Goal: Find specific page/section: Find specific page/section

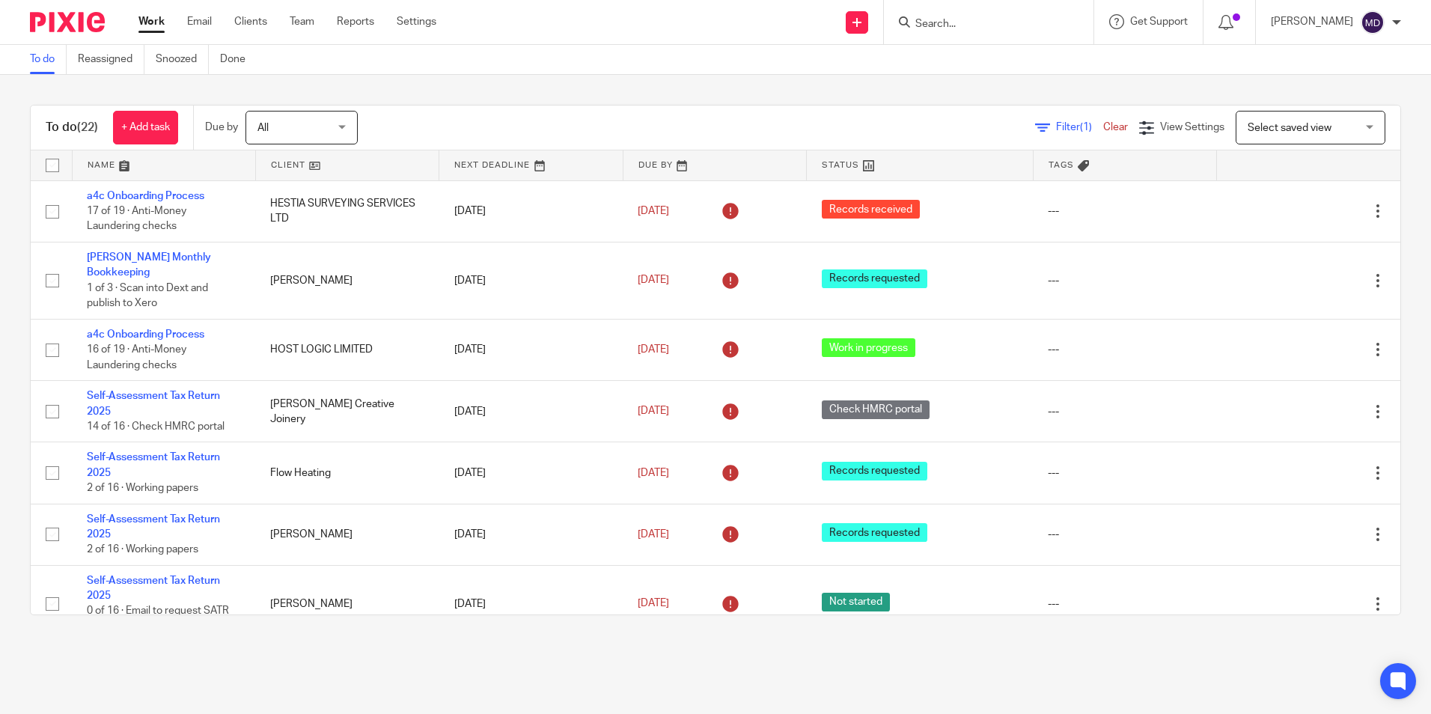
click at [636, 103] on div "To do (22) + Add task Due by All All Today Tomorrow This week Next week This mo…" at bounding box center [715, 360] width 1431 height 570
click at [754, 43] on div "Send new email Create task Add client Get Support Contact via email Check our d…" at bounding box center [945, 22] width 972 height 44
click at [716, 78] on div "To do (22) + Add task Due by All All Today Tomorrow This week Next week This mo…" at bounding box center [715, 360] width 1431 height 570
click at [704, 86] on div "To do (22) + Add task Due by All All Today Tomorrow This week Next week This mo…" at bounding box center [715, 360] width 1431 height 570
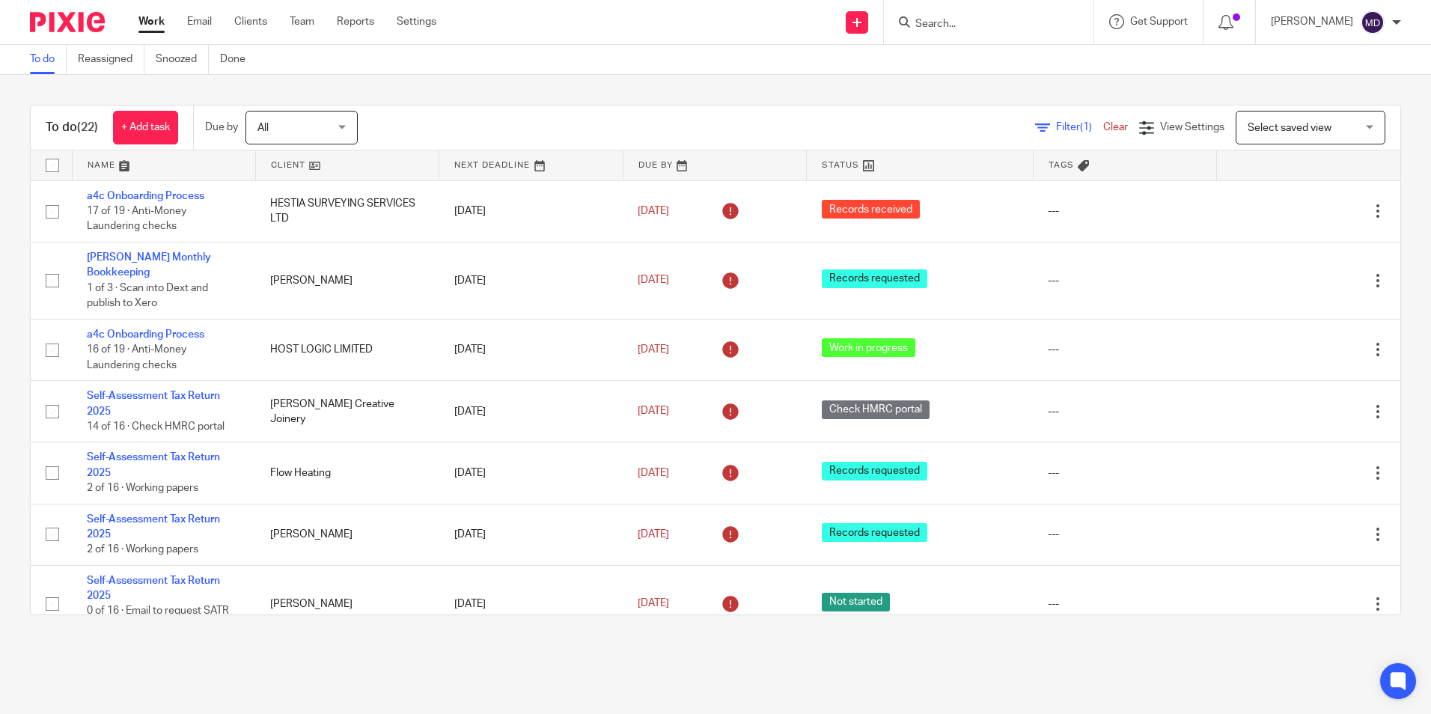
click at [702, 85] on div "To do (22) + Add task Due by All All Today Tomorrow This week Next week This mo…" at bounding box center [715, 360] width 1431 height 570
click at [675, 85] on div "To do (22) + Add task Due by All All Today Tomorrow This week Next week This mo…" at bounding box center [715, 360] width 1431 height 570
click at [672, 83] on div "To do (22) + Add task Due by All All Today Tomorrow This week Next week This mo…" at bounding box center [715, 360] width 1431 height 570
click at [937, 660] on main "To do Reassigned Snoozed Done To do (22) + Add task Due by All All Today Tomorr…" at bounding box center [715, 357] width 1431 height 714
click at [645, 657] on main "To do Reassigned Snoozed Done To do (22) + Add task Due by All All Today Tomorr…" at bounding box center [715, 357] width 1431 height 714
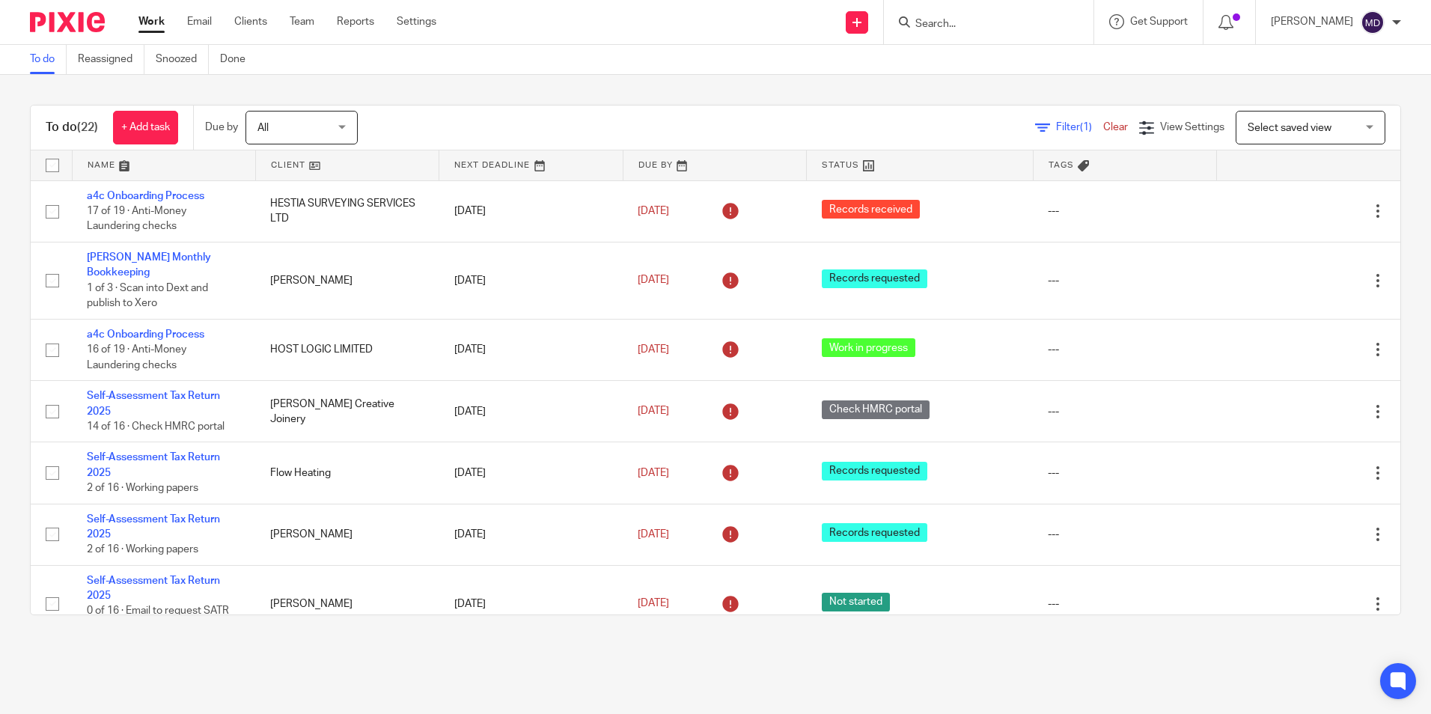
click at [641, 619] on div "To do (22) + Add task Due by All All Today Tomorrow This week Next week This mo…" at bounding box center [715, 360] width 1431 height 570
click at [643, 632] on div "To do (22) + Add task Due by All All Today Tomorrow This week Next week This mo…" at bounding box center [715, 360] width 1431 height 570
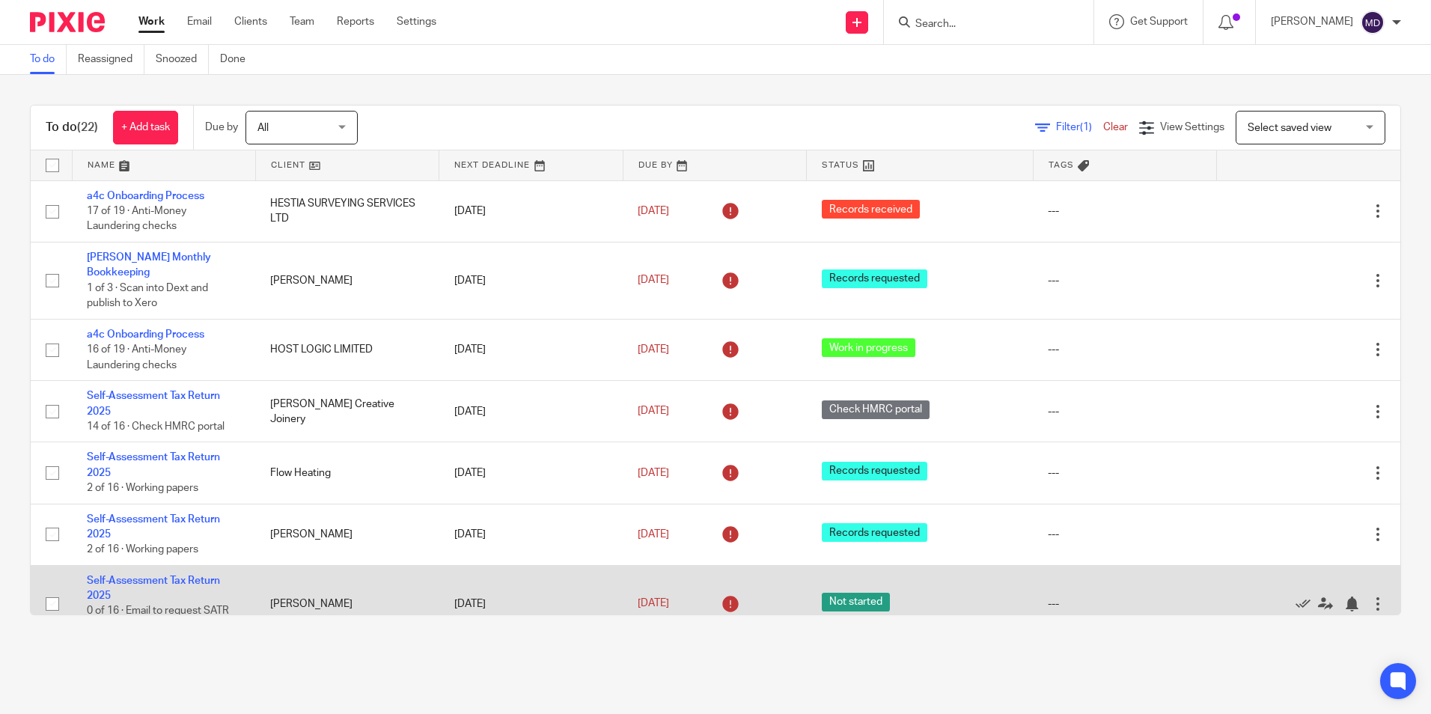
click at [692, 568] on td "30 May 2025" at bounding box center [714, 603] width 183 height 77
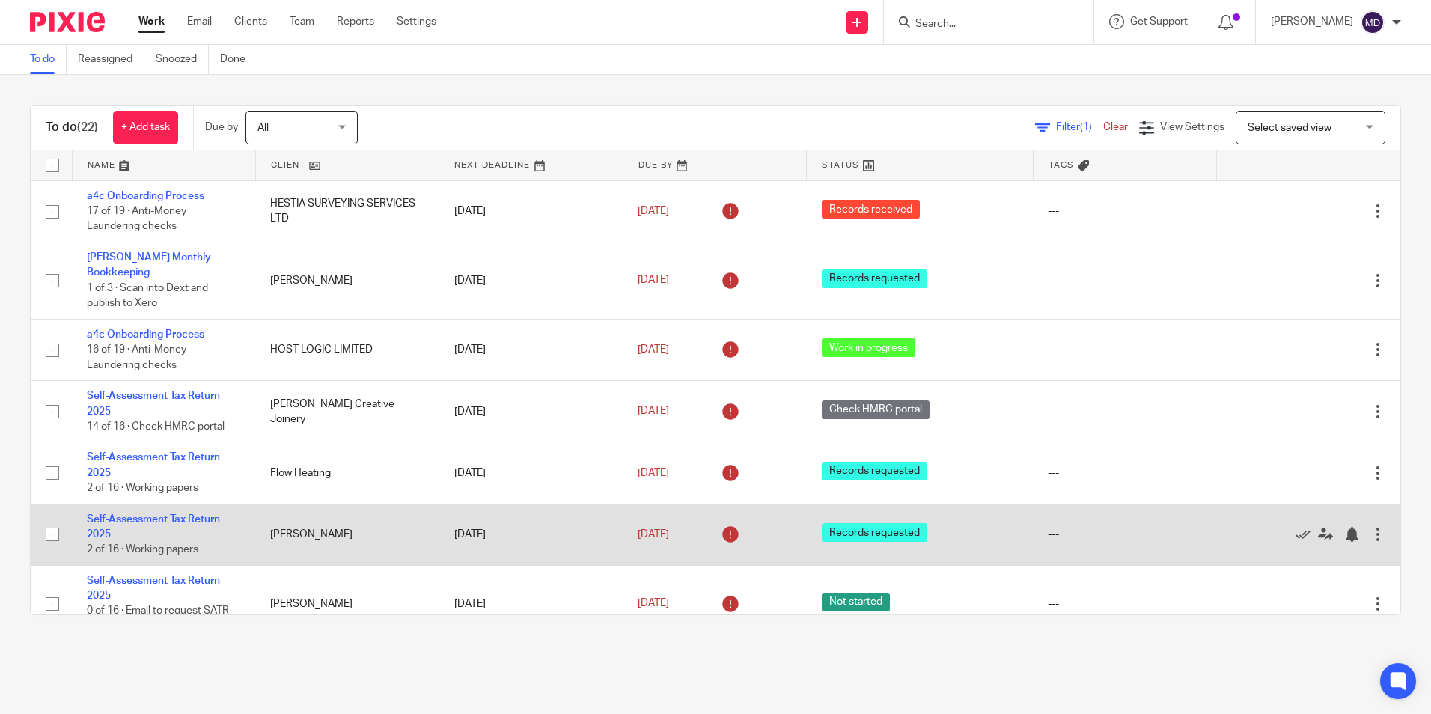
click at [858, 563] on td "Records requested" at bounding box center [920, 534] width 226 height 61
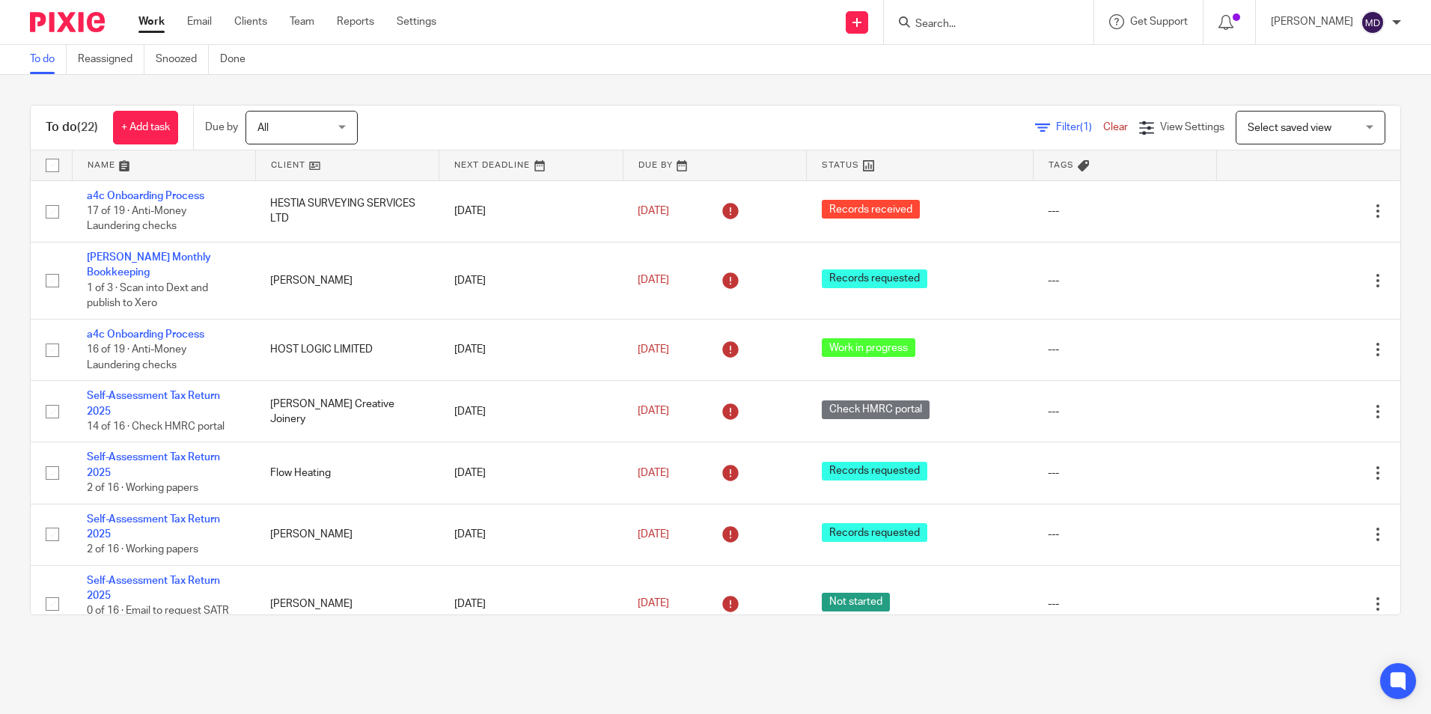
click at [812, 649] on main "To do Reassigned Snoozed Done To do (22) + Add task Due by All All Today Tomorr…" at bounding box center [715, 357] width 1431 height 714
click at [722, 84] on div "To do (22) + Add task Due by All All Today Tomorrow This week Next week This mo…" at bounding box center [715, 360] width 1431 height 570
click at [670, 22] on div "Send new email Create task Add client Get Support Contact via email Check our d…" at bounding box center [945, 22] width 972 height 44
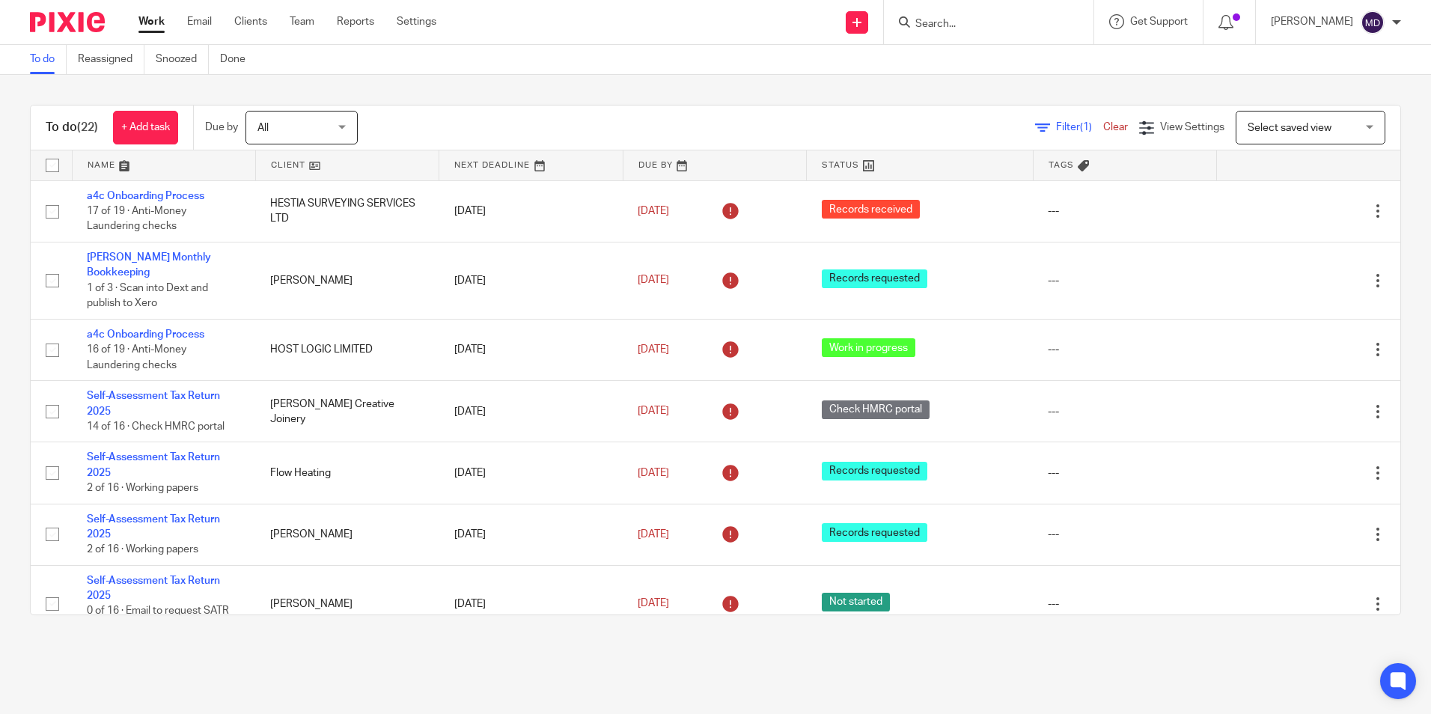
click at [621, 686] on main "To do Reassigned Snoozed Done To do (22) + Add task Due by All All Today Tomorr…" at bounding box center [715, 357] width 1431 height 714
click at [637, 68] on div "To do Reassigned Snoozed Done" at bounding box center [715, 60] width 1431 height 30
click at [657, 60] on div "To do Reassigned Snoozed Done" at bounding box center [715, 60] width 1431 height 30
click at [588, 75] on div "To do (22) + Add task Due by All All Today Tomorrow This week Next week This mo…" at bounding box center [715, 360] width 1431 height 570
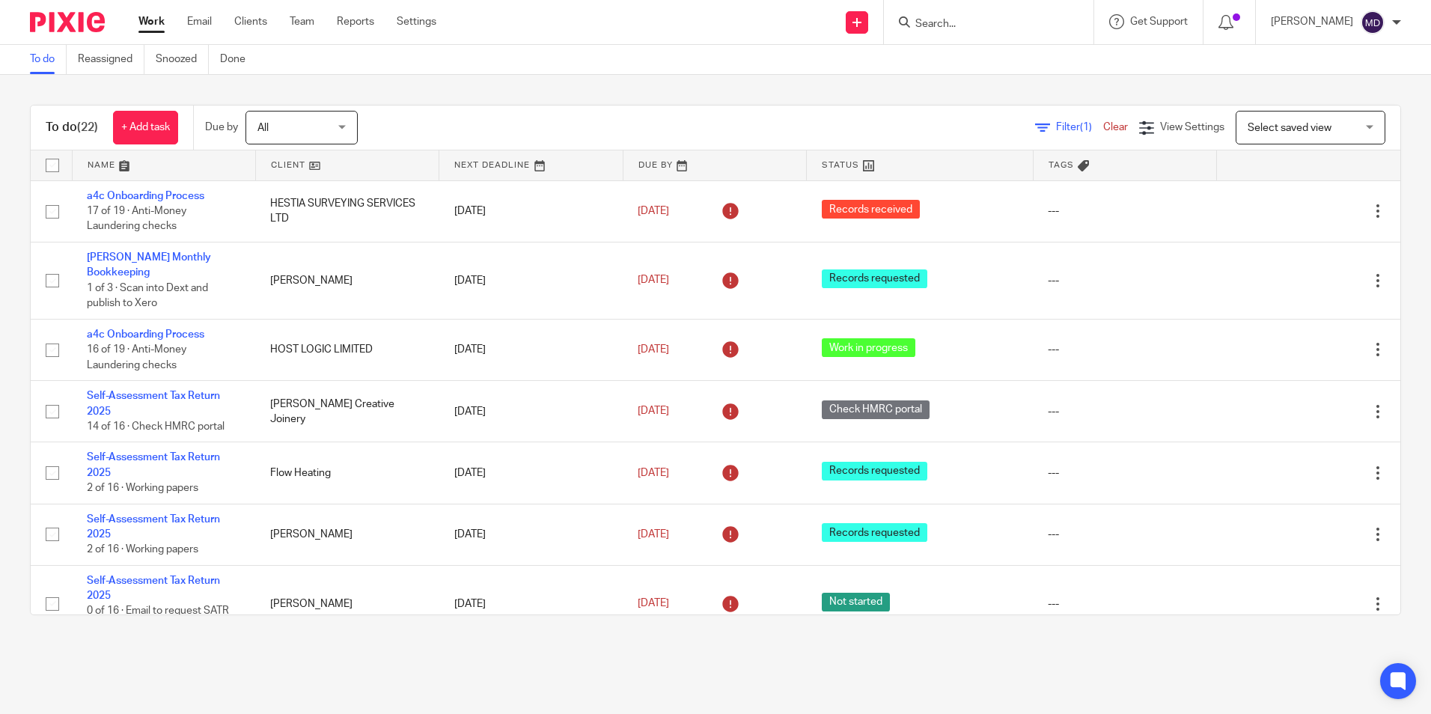
click at [834, 660] on main "To do Reassigned Snoozed Done To do (22) + Add task Due by All All Today Tomorr…" at bounding box center [715, 357] width 1431 height 714
click at [520, 62] on div "To do Reassigned Snoozed Done" at bounding box center [715, 60] width 1431 height 30
click at [710, 88] on div "To do (22) + Add task Due by All All Today Tomorrow This week Next week This mo…" at bounding box center [715, 360] width 1431 height 570
click at [695, 89] on div "To do (22) + Add task Due by All All Today Tomorrow This week Next week This mo…" at bounding box center [715, 360] width 1431 height 570
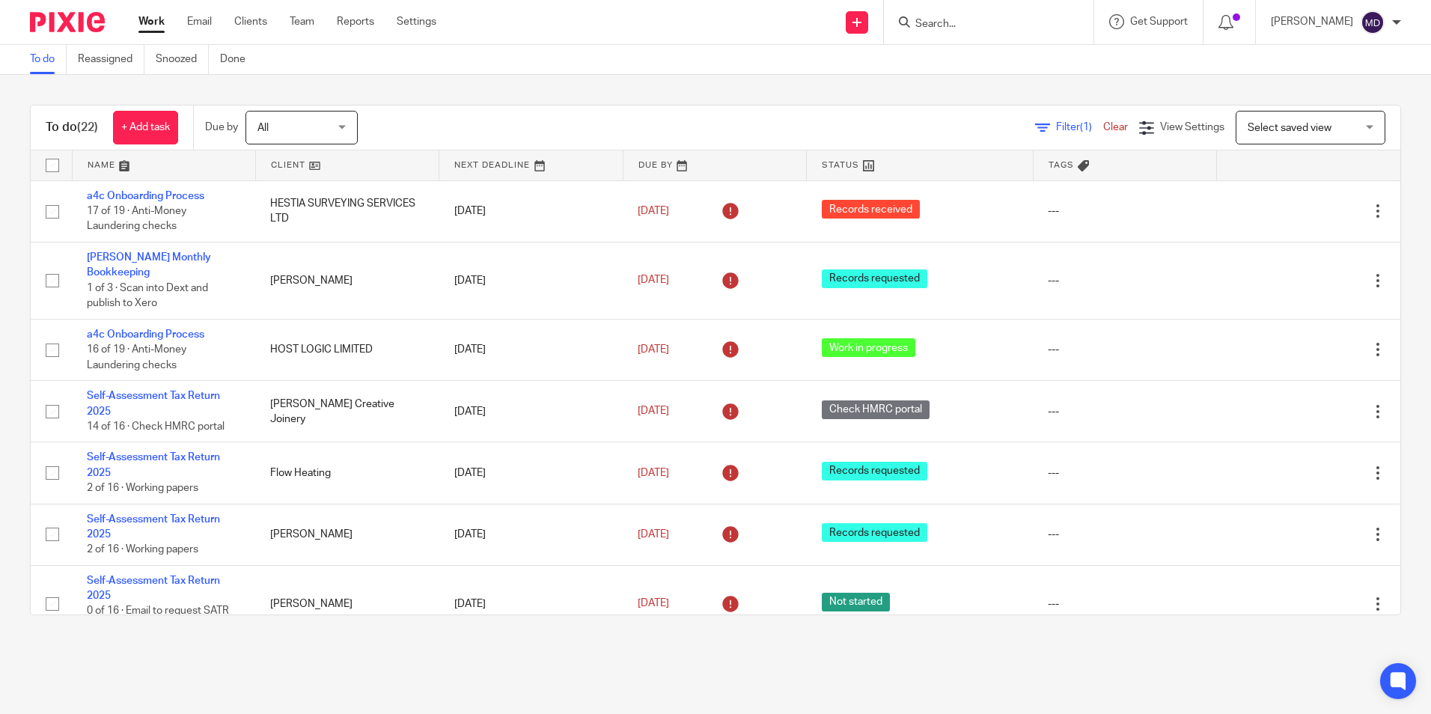
click at [695, 89] on div "To do (22) + Add task Due by All All Today Tomorrow This week Next week This mo…" at bounding box center [715, 360] width 1431 height 570
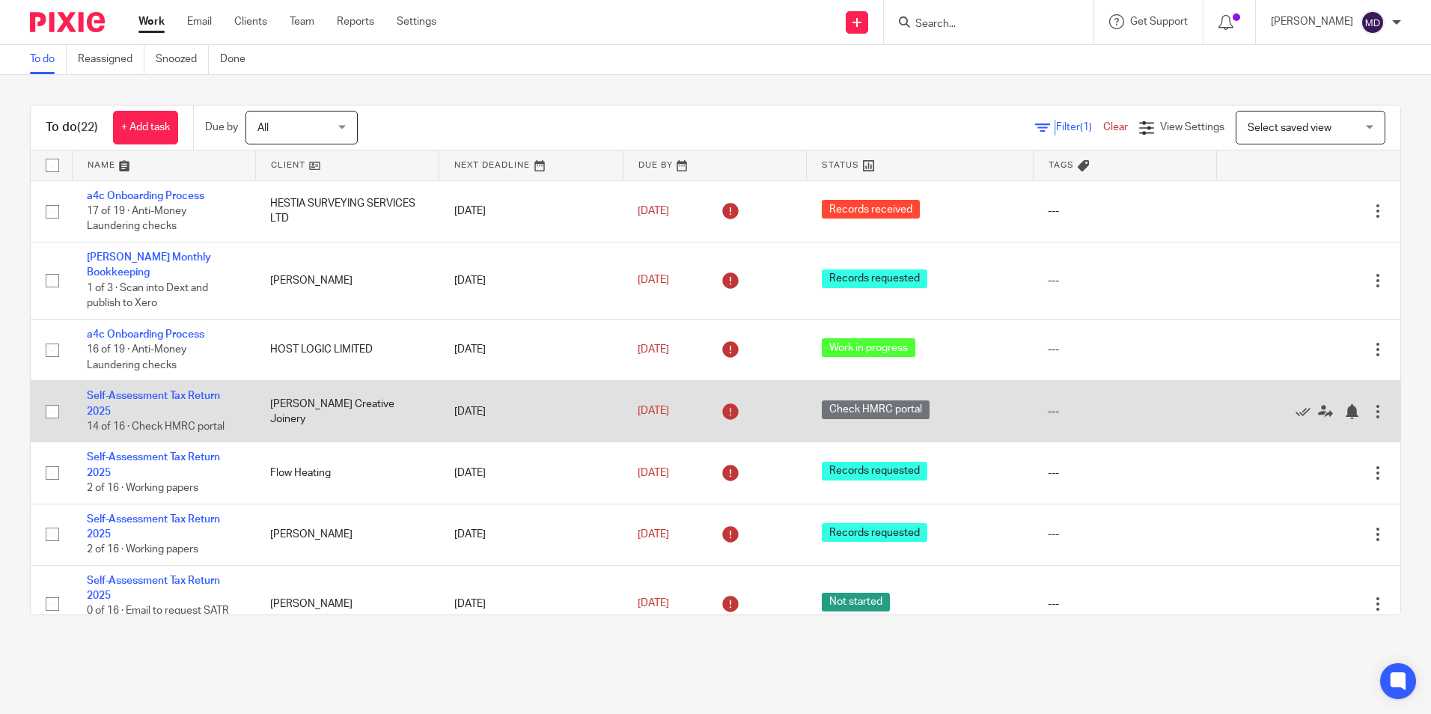
scroll to position [75, 0]
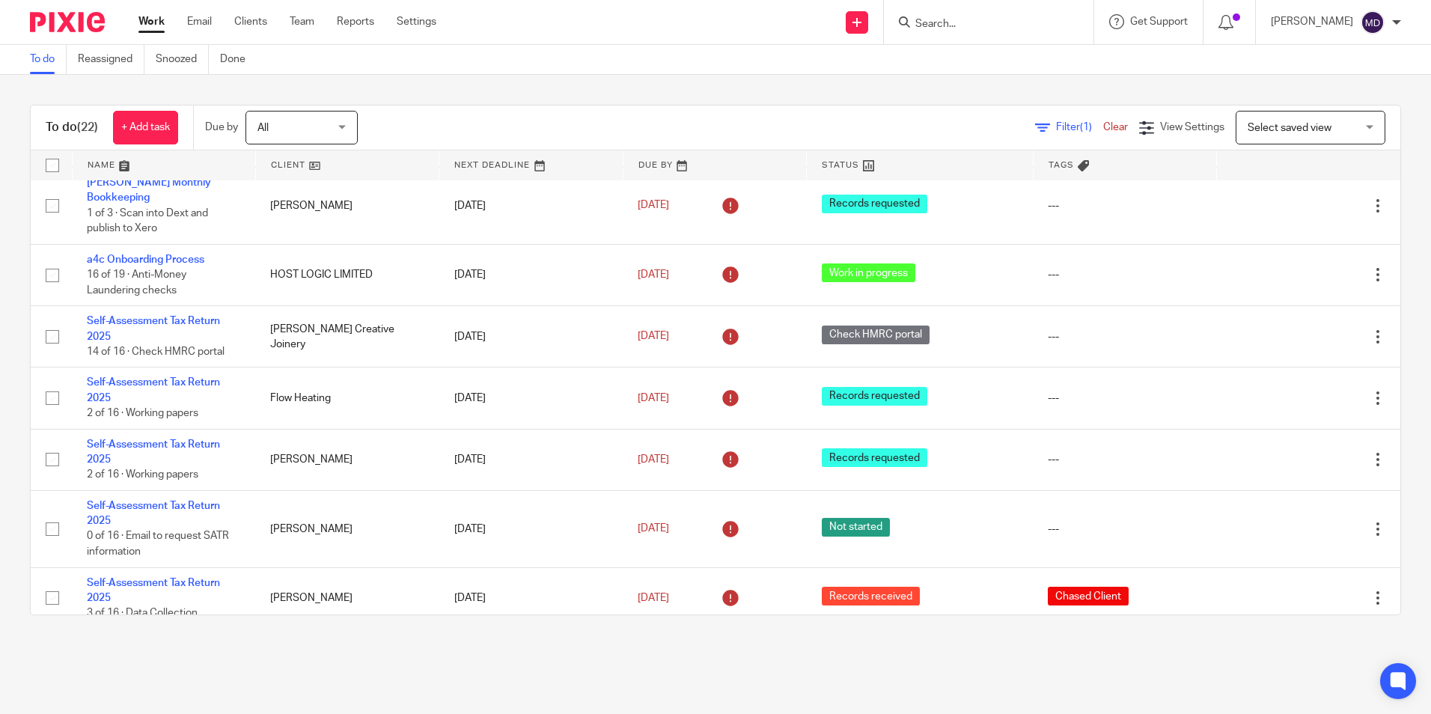
click at [913, 37] on div at bounding box center [989, 22] width 210 height 44
click at [919, 28] on input "Search" at bounding box center [981, 24] width 135 height 13
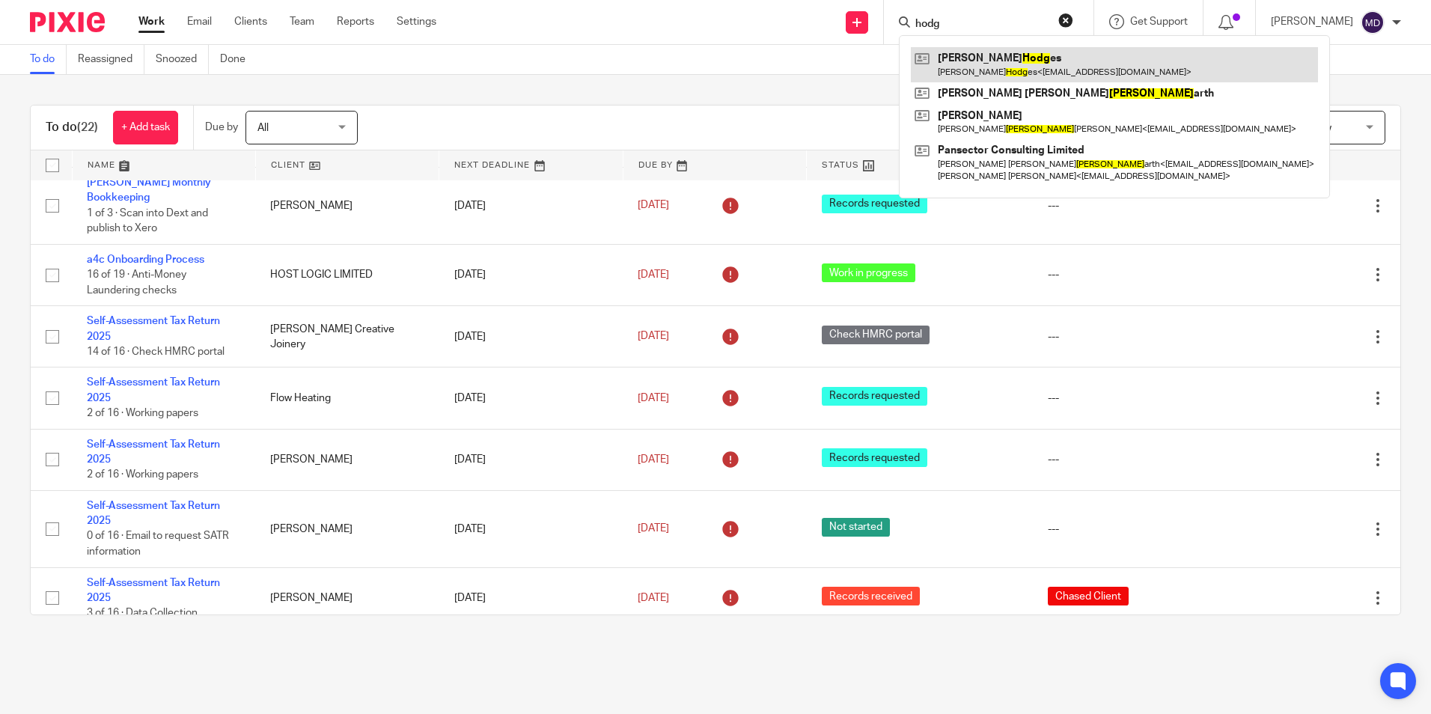
type input "hodg"
click at [963, 64] on link at bounding box center [1114, 64] width 407 height 34
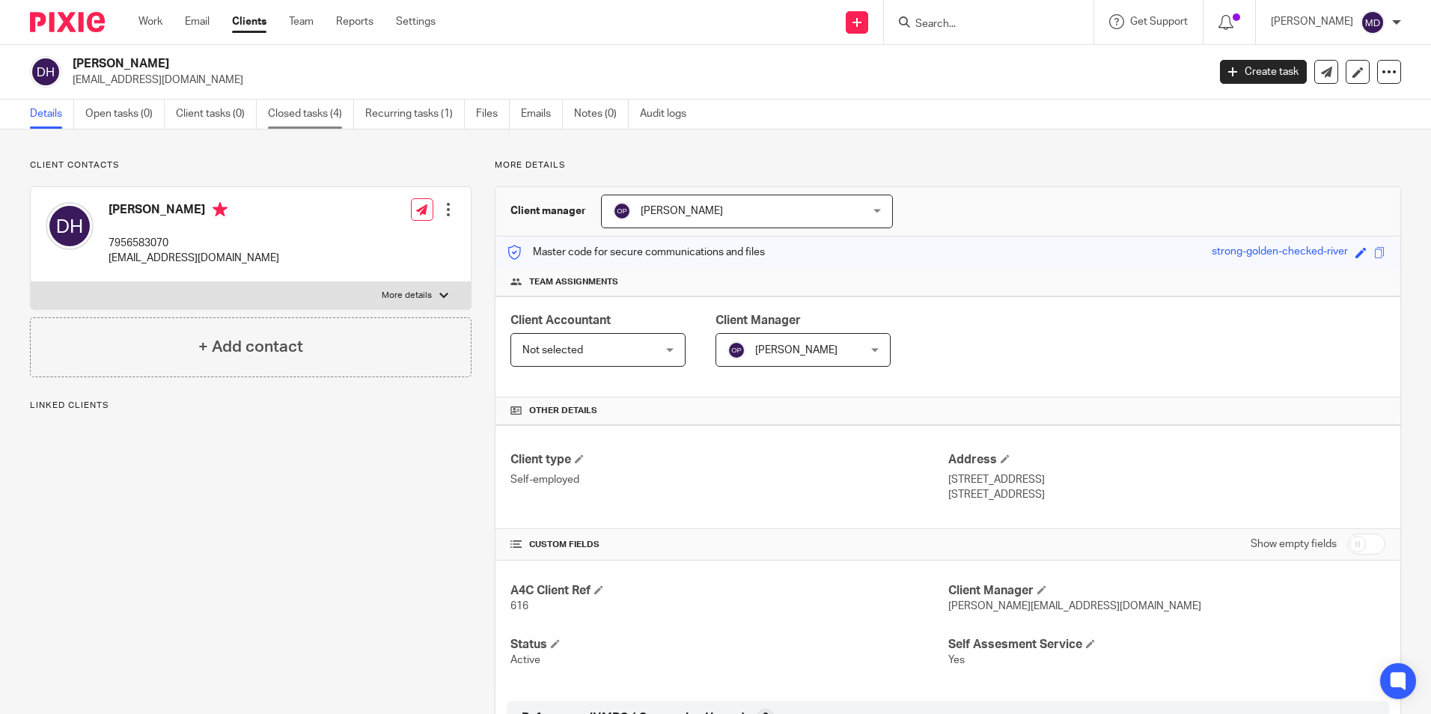
click at [313, 112] on link "Closed tasks (4)" at bounding box center [311, 114] width 86 height 29
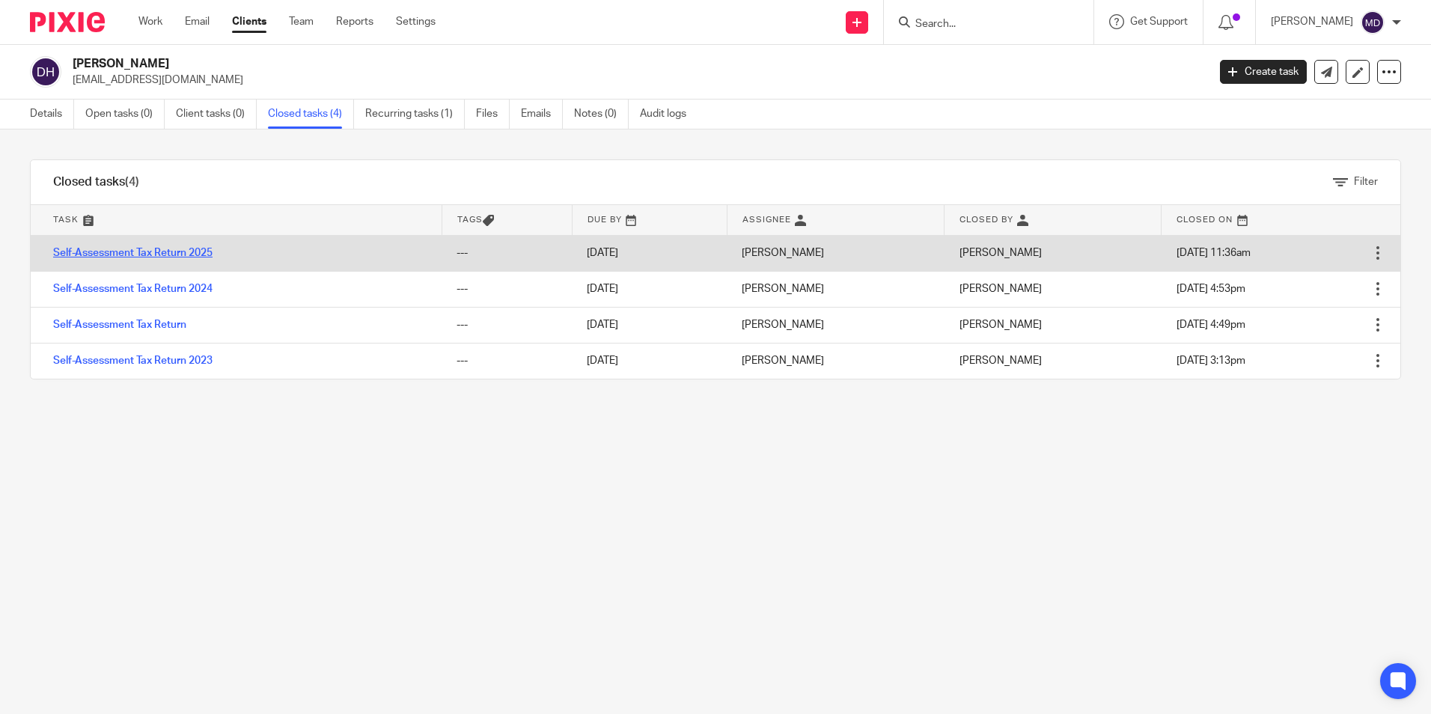
click at [190, 254] on link "Self-Assessment Tax Return 2025" at bounding box center [132, 253] width 159 height 10
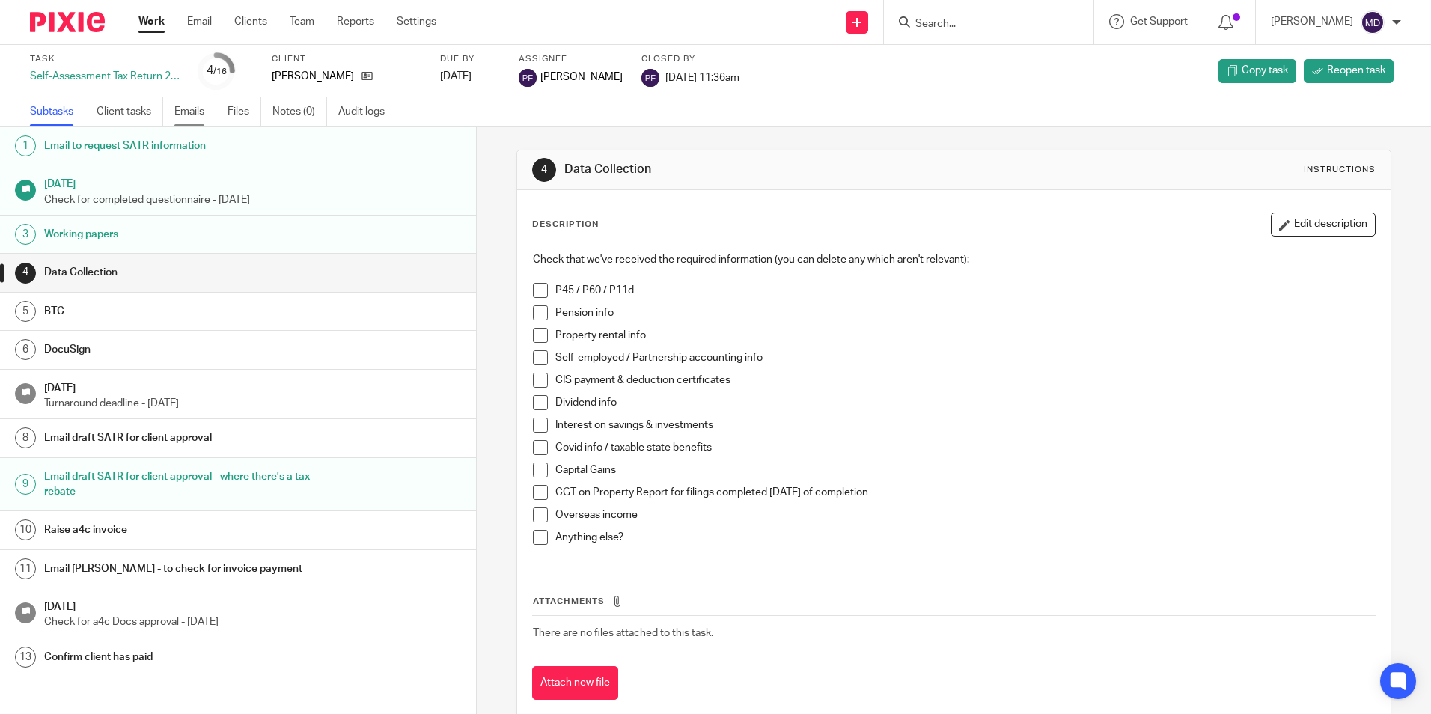
click at [192, 108] on link "Emails" at bounding box center [195, 111] width 42 height 29
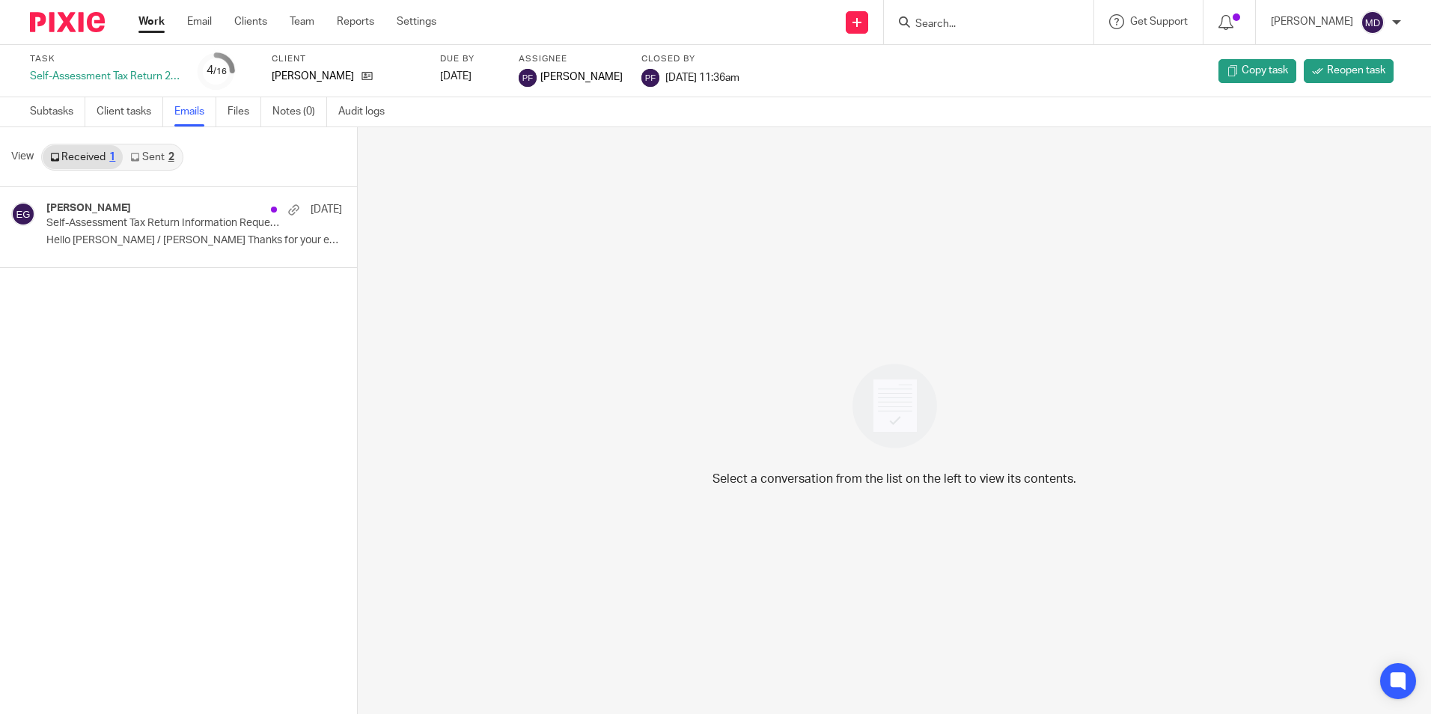
click at [147, 156] on link "Sent 2" at bounding box center [152, 157] width 58 height 24
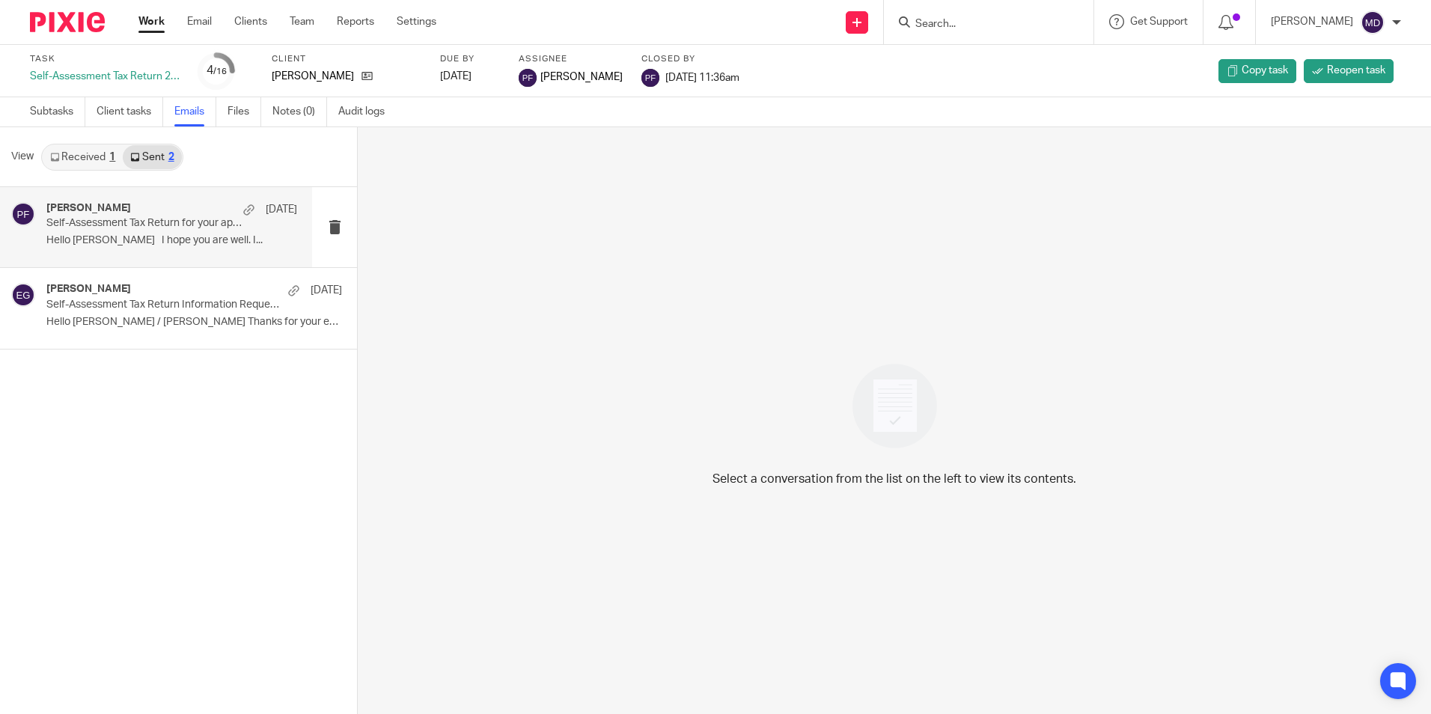
click at [155, 241] on p "Hello [PERSON_NAME] I hope you are well. I..." at bounding box center [171, 240] width 251 height 13
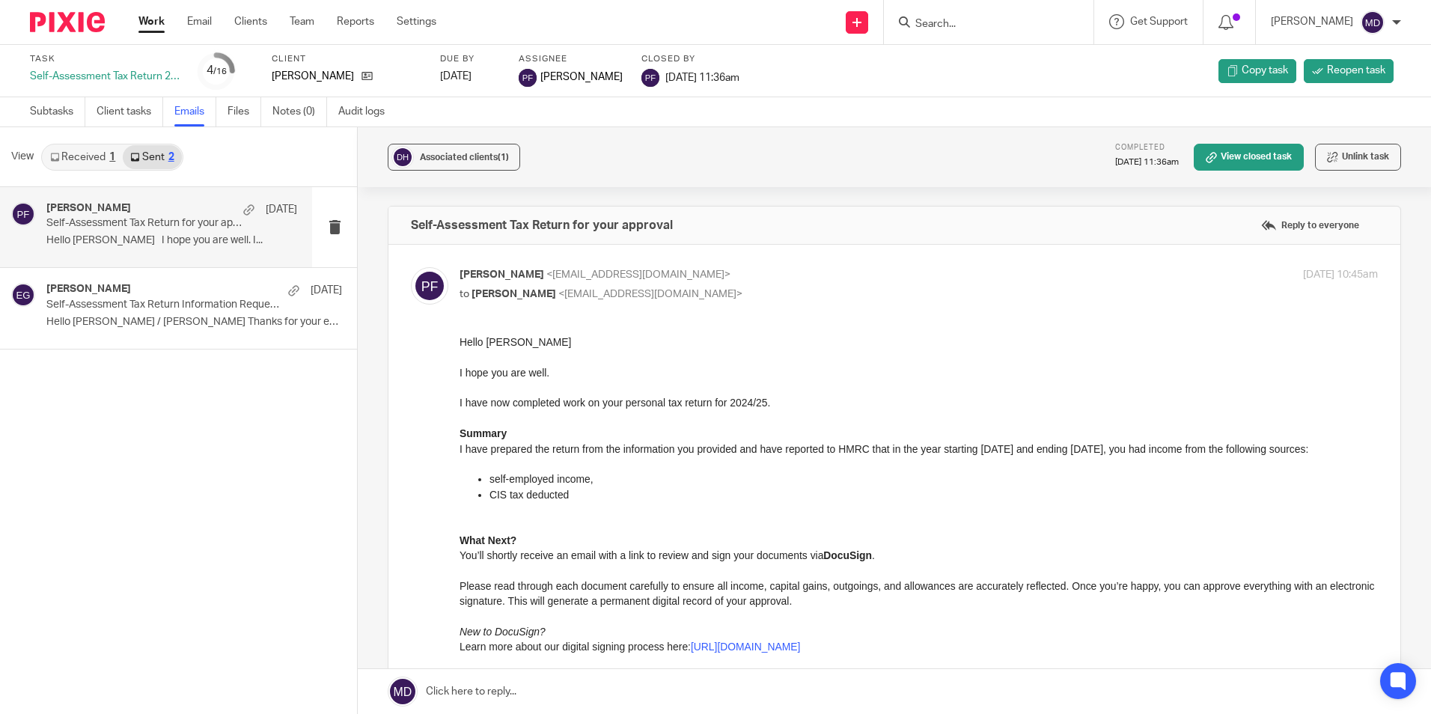
click at [953, 25] on input "Search" at bounding box center [981, 24] width 135 height 13
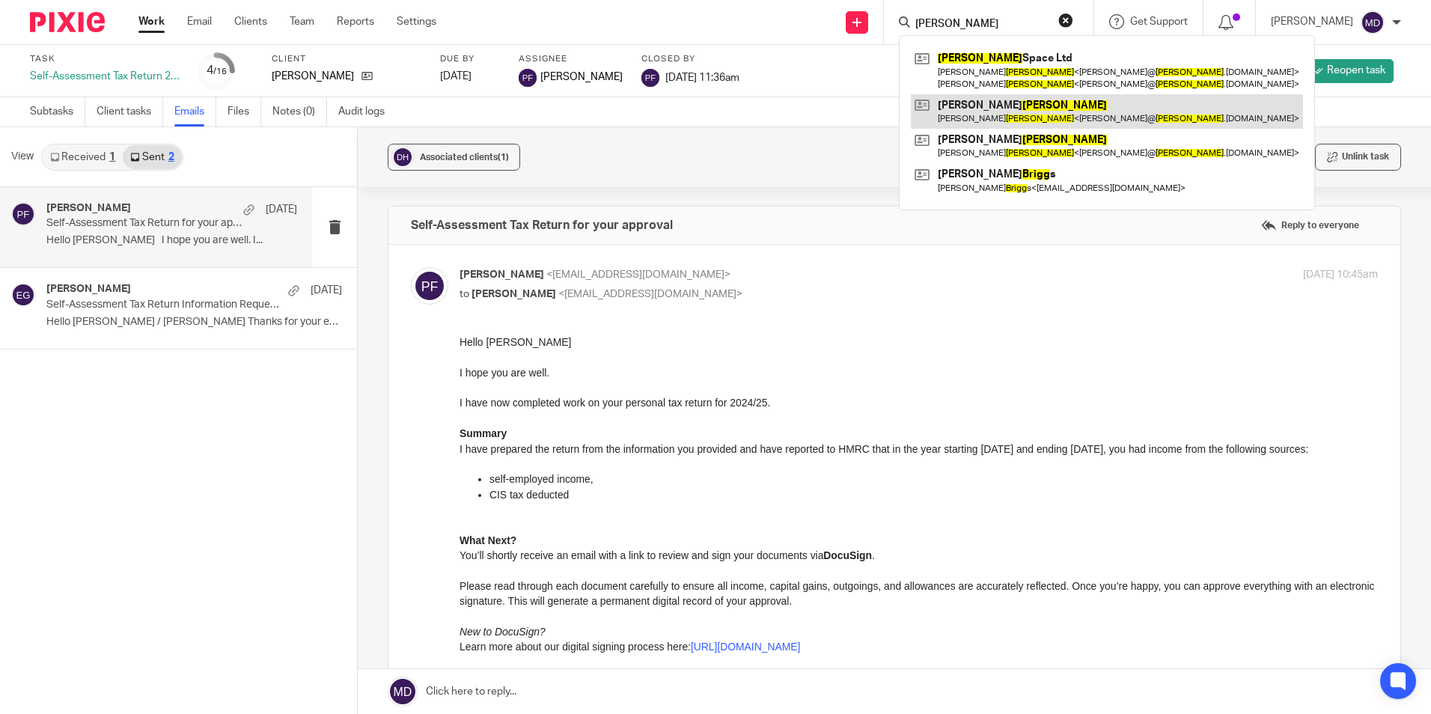
type input "trigg"
click at [955, 110] on link at bounding box center [1107, 111] width 392 height 34
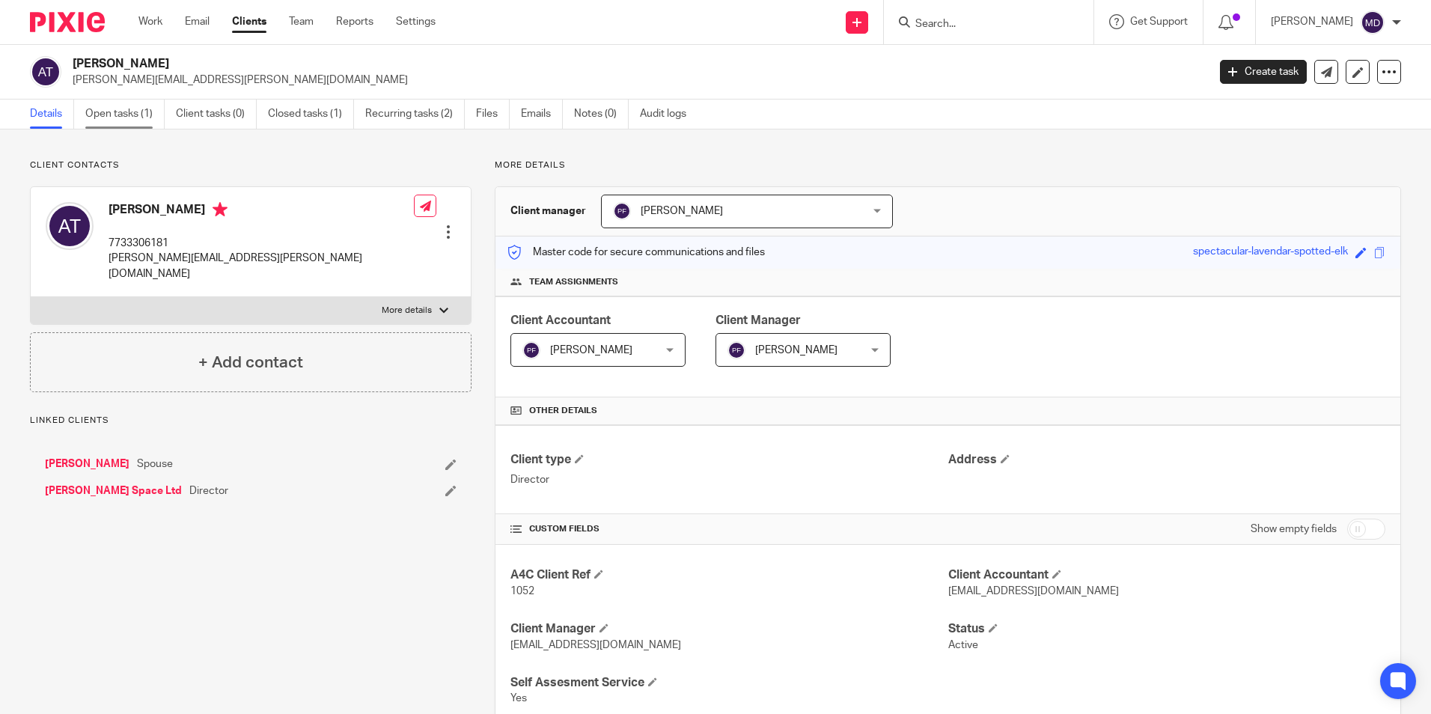
click at [112, 115] on link "Open tasks (1)" at bounding box center [124, 114] width 79 height 29
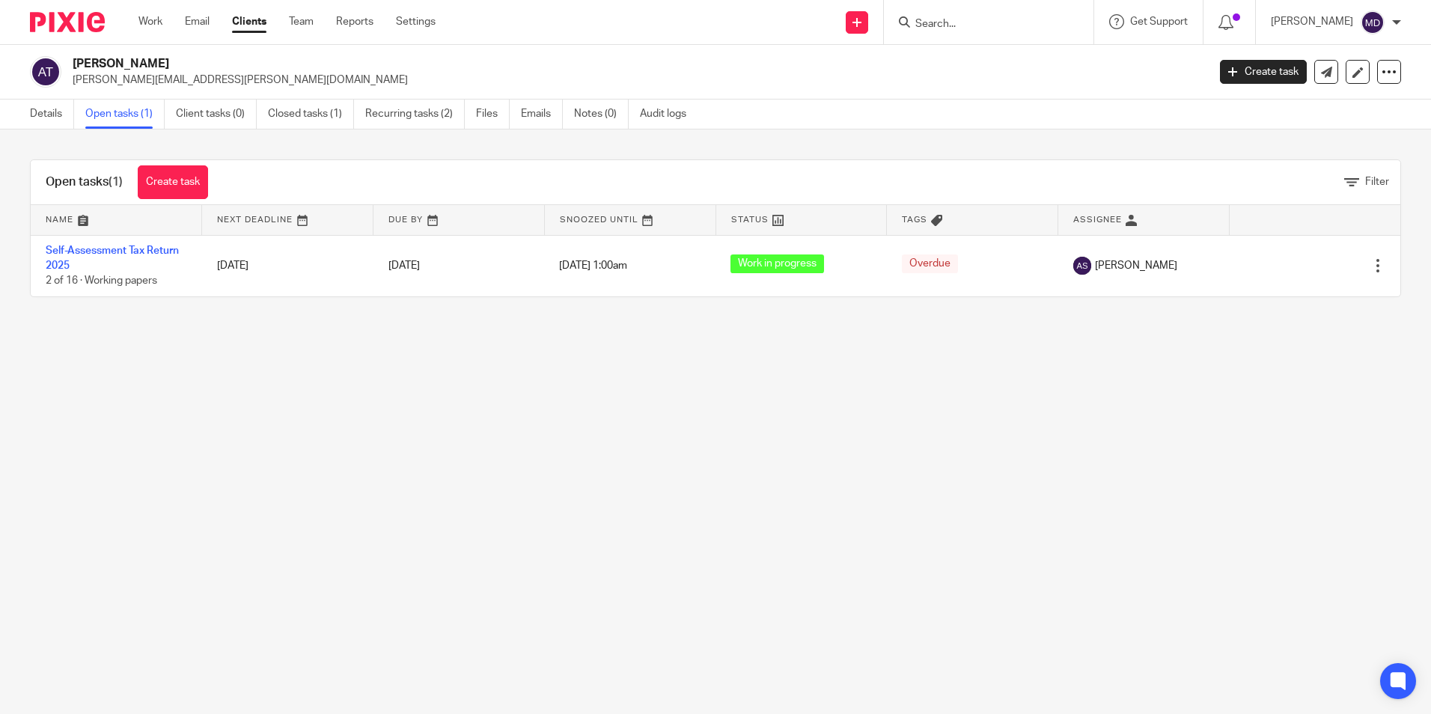
click at [927, 18] on input "Search" at bounding box center [981, 24] width 135 height 13
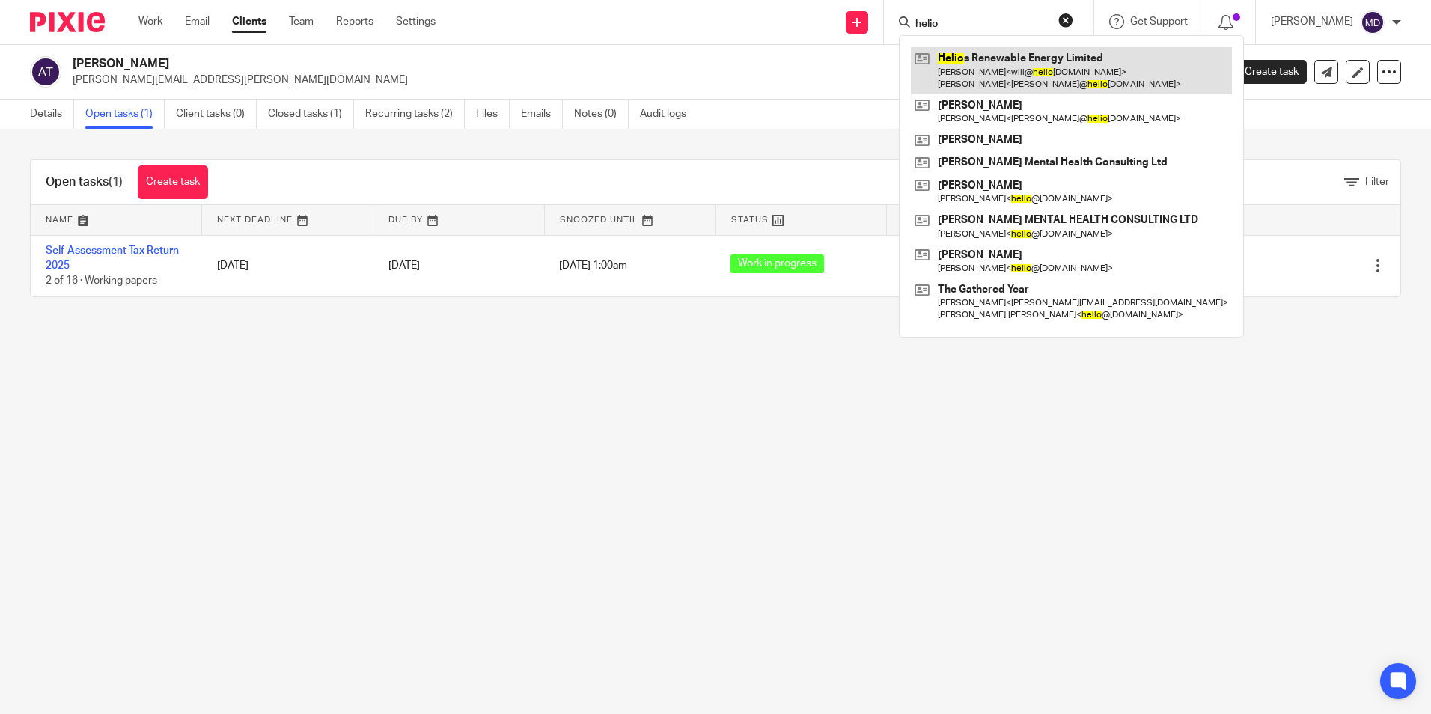
type input "helio"
click at [975, 66] on link at bounding box center [1071, 70] width 321 height 46
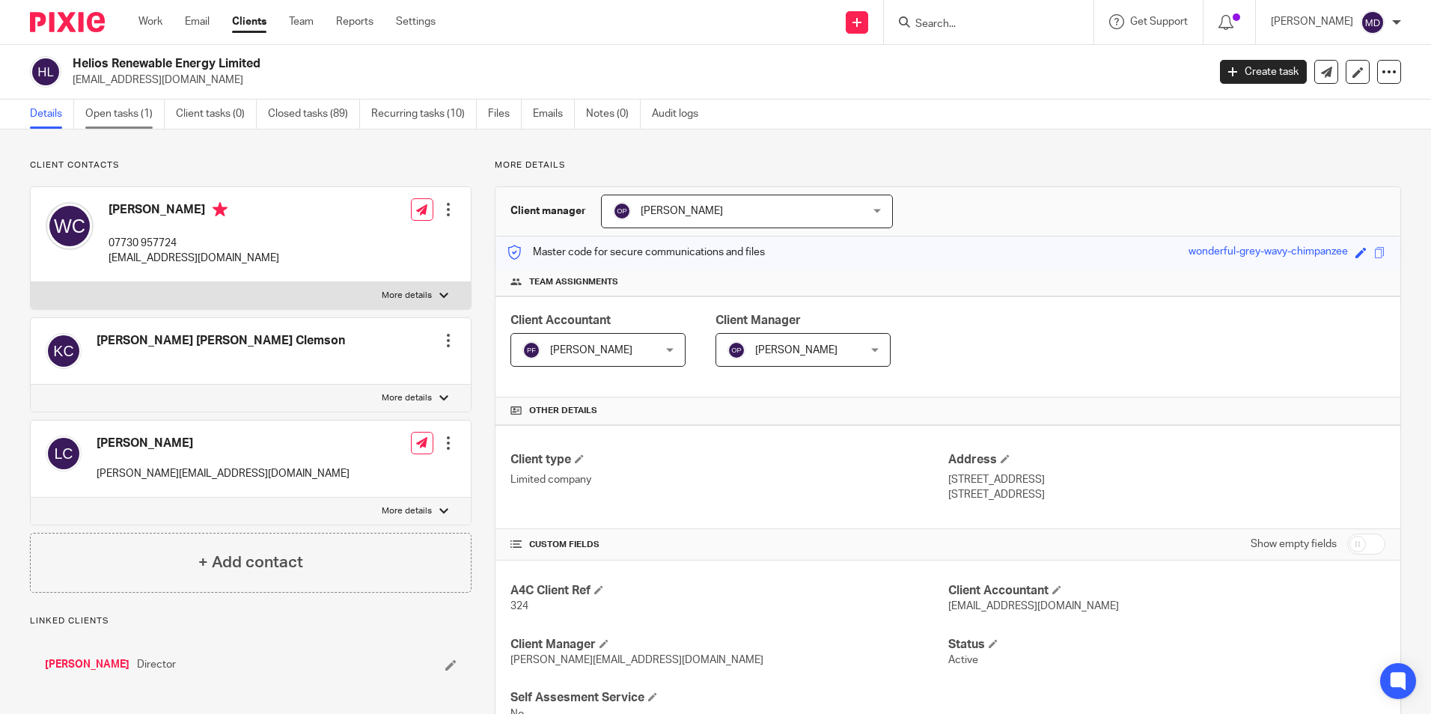
click at [121, 110] on link "Open tasks (1)" at bounding box center [124, 114] width 79 height 29
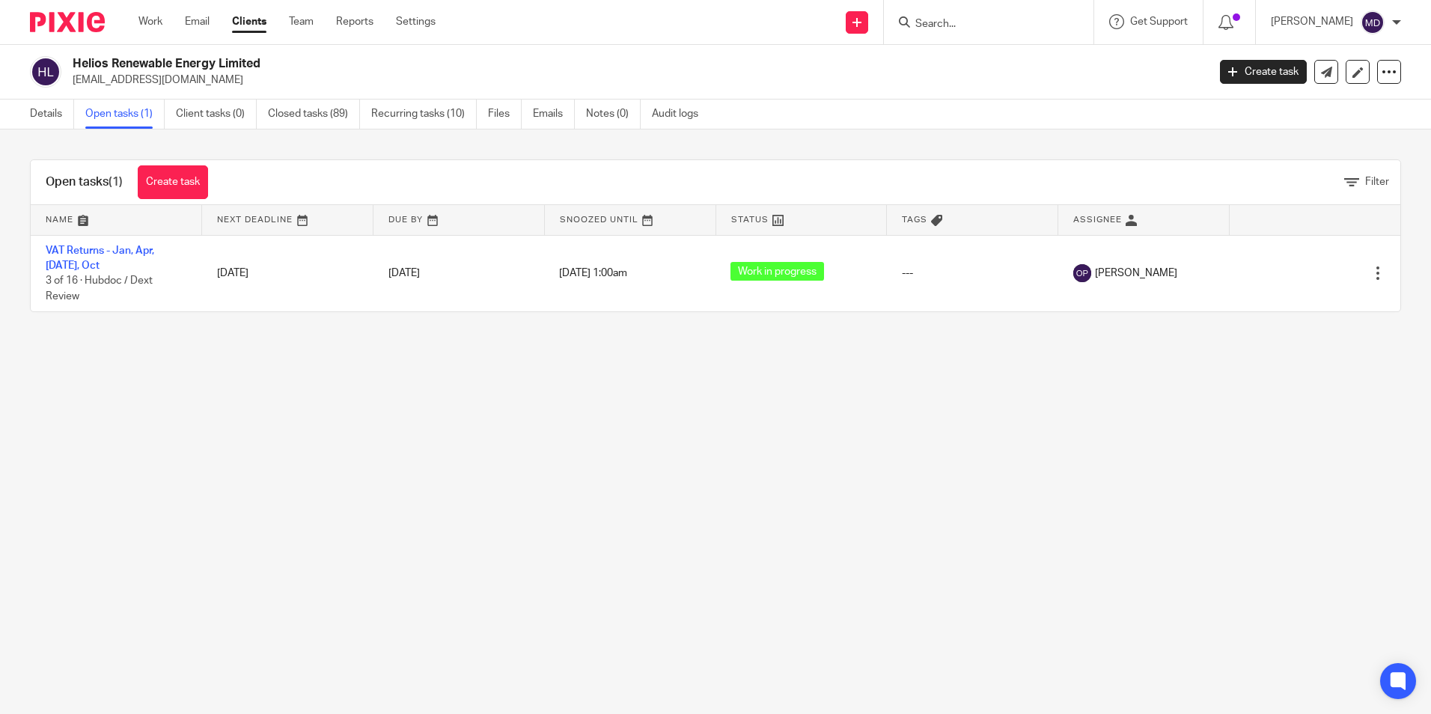
click at [957, 16] on form at bounding box center [993, 22] width 159 height 19
click at [940, 23] on input "Search" at bounding box center [981, 24] width 135 height 13
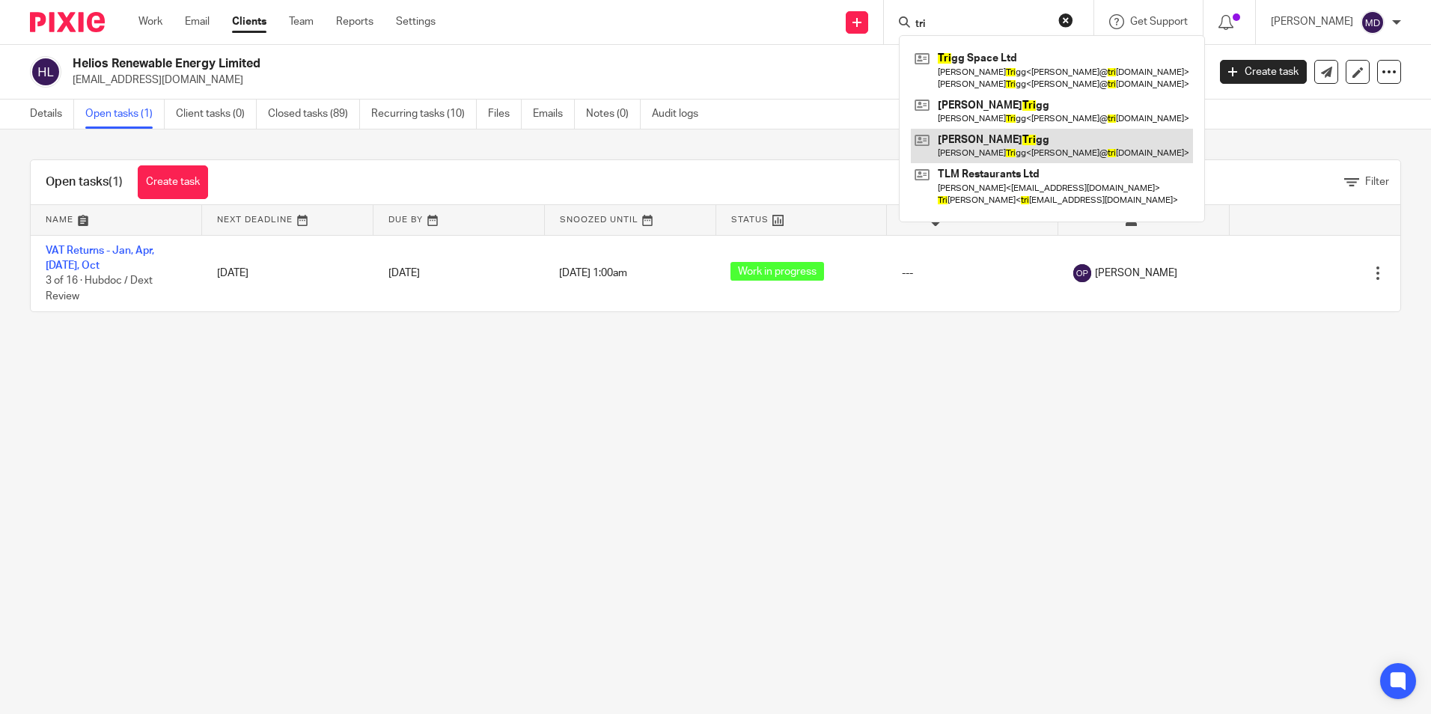
type input "tri"
click at [965, 138] on link at bounding box center [1052, 146] width 282 height 34
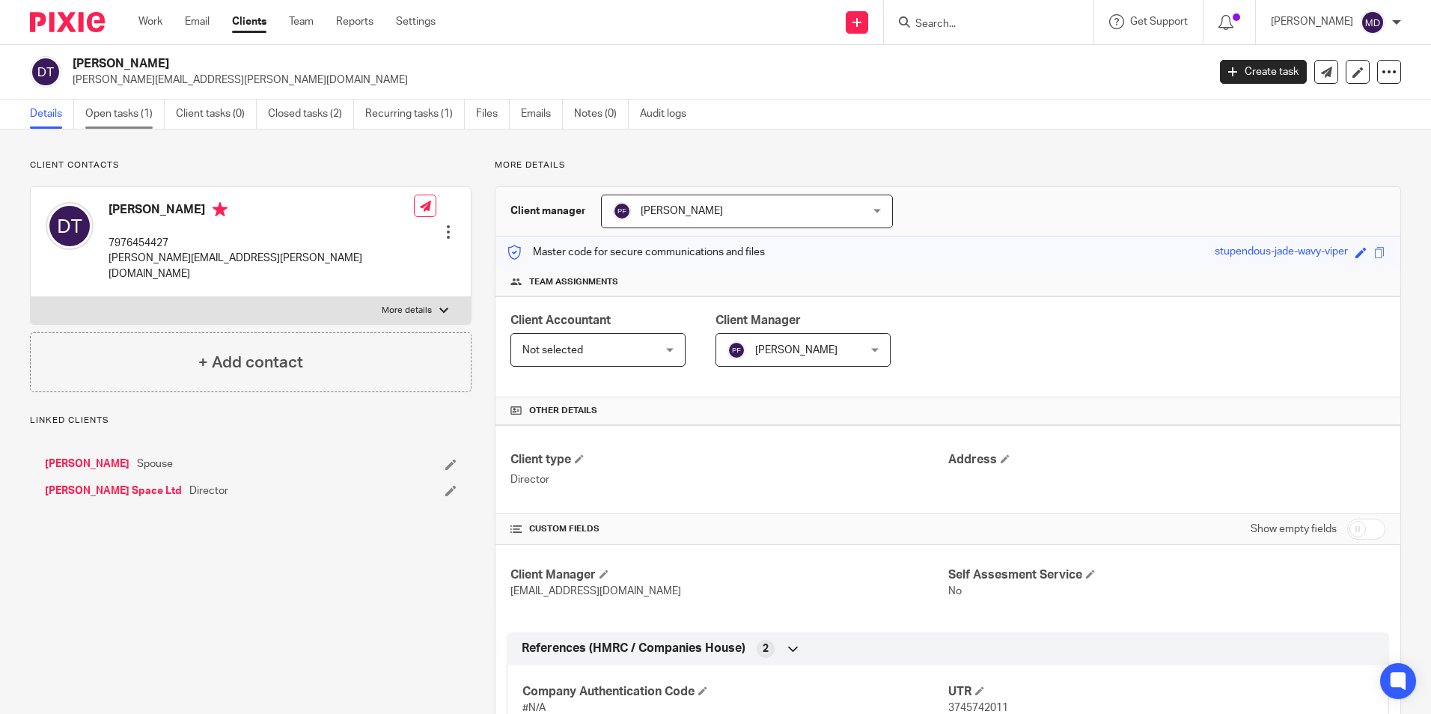
click at [133, 119] on link "Open tasks (1)" at bounding box center [124, 114] width 79 height 29
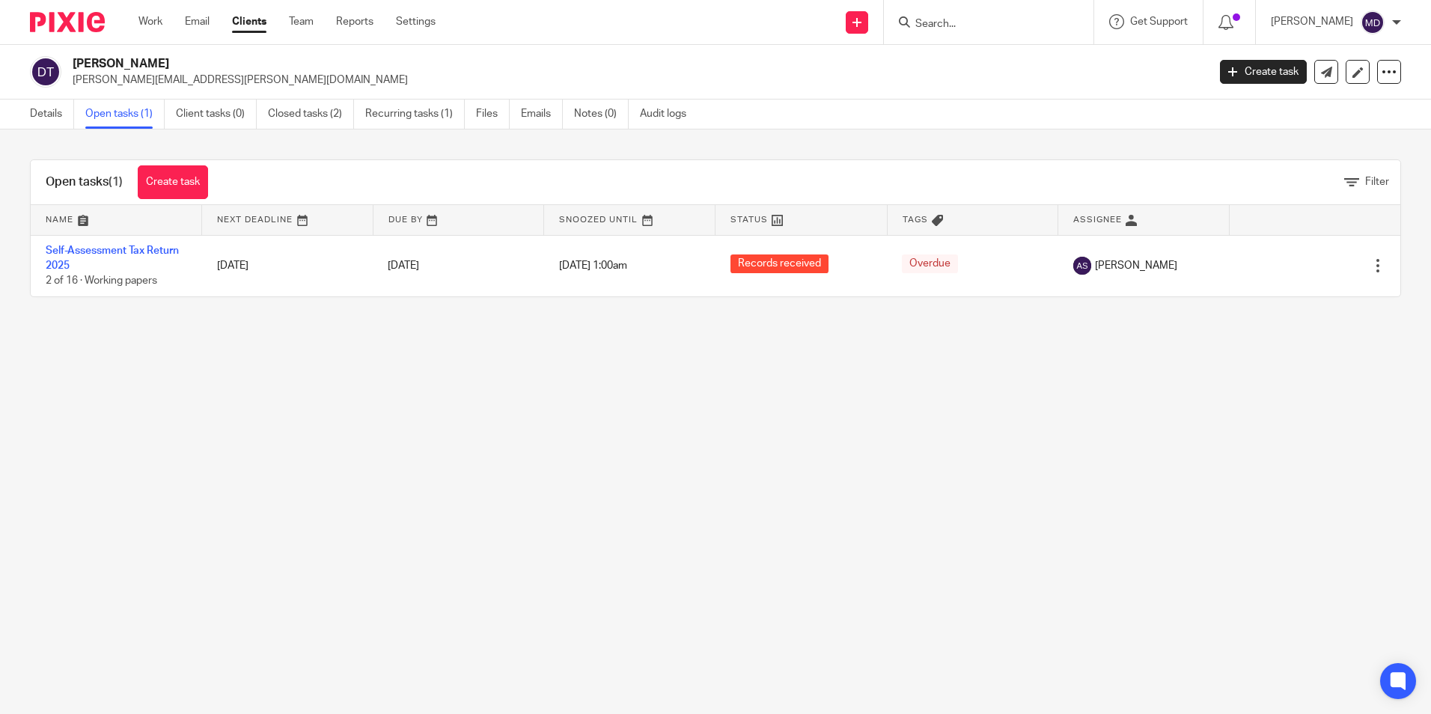
click at [914, 24] on input "Search" at bounding box center [981, 24] width 135 height 13
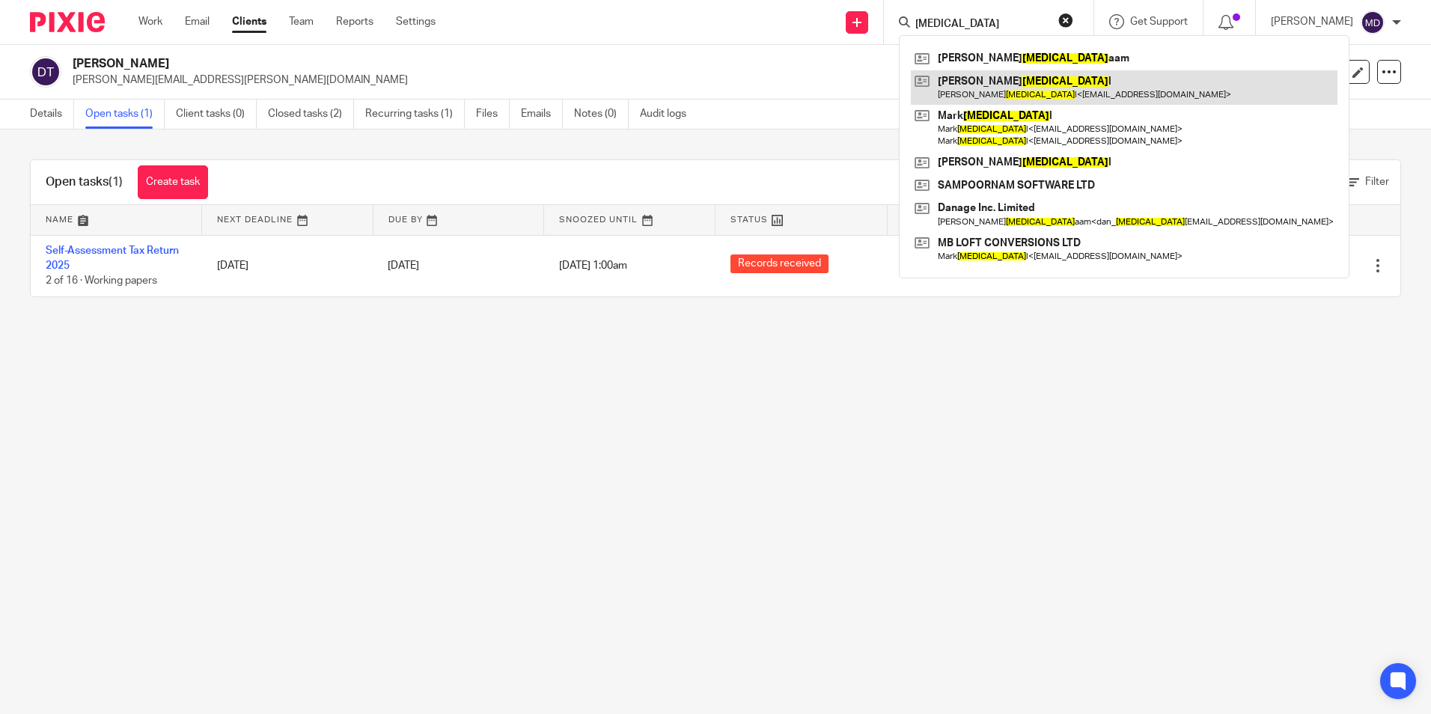
type input "bal"
click at [1025, 91] on link at bounding box center [1124, 87] width 427 height 34
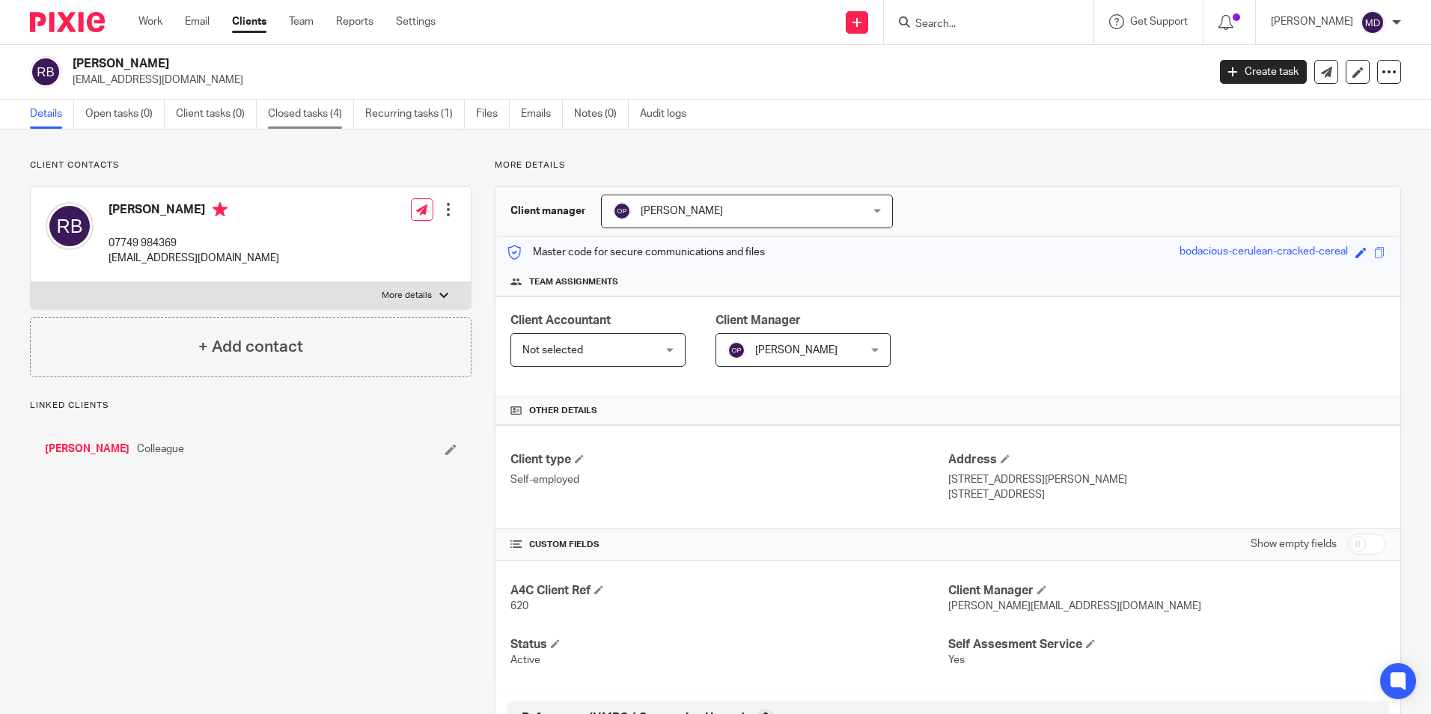
click at [305, 116] on link "Closed tasks (4)" at bounding box center [311, 114] width 86 height 29
click at [307, 118] on link "Closed tasks (4)" at bounding box center [311, 114] width 86 height 29
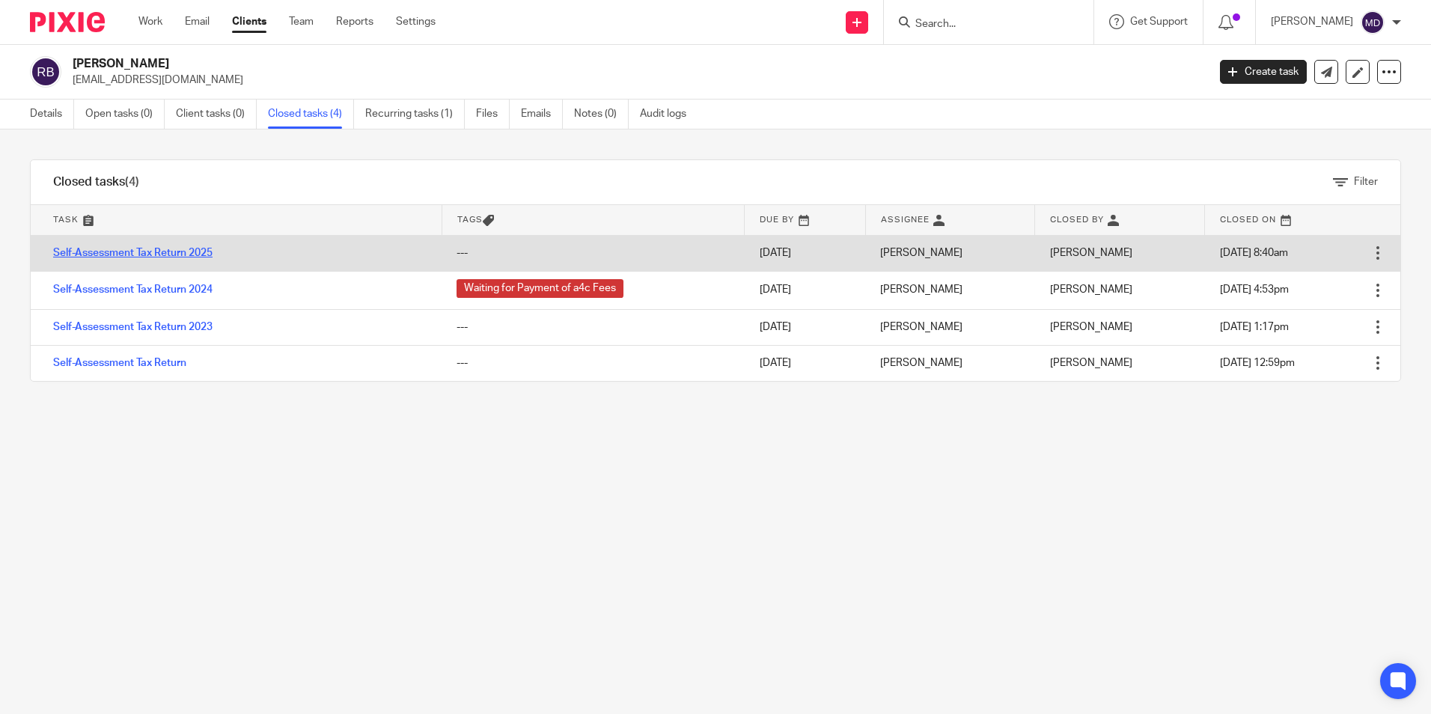
click at [127, 249] on link "Self-Assessment Tax Return 2025" at bounding box center [132, 253] width 159 height 10
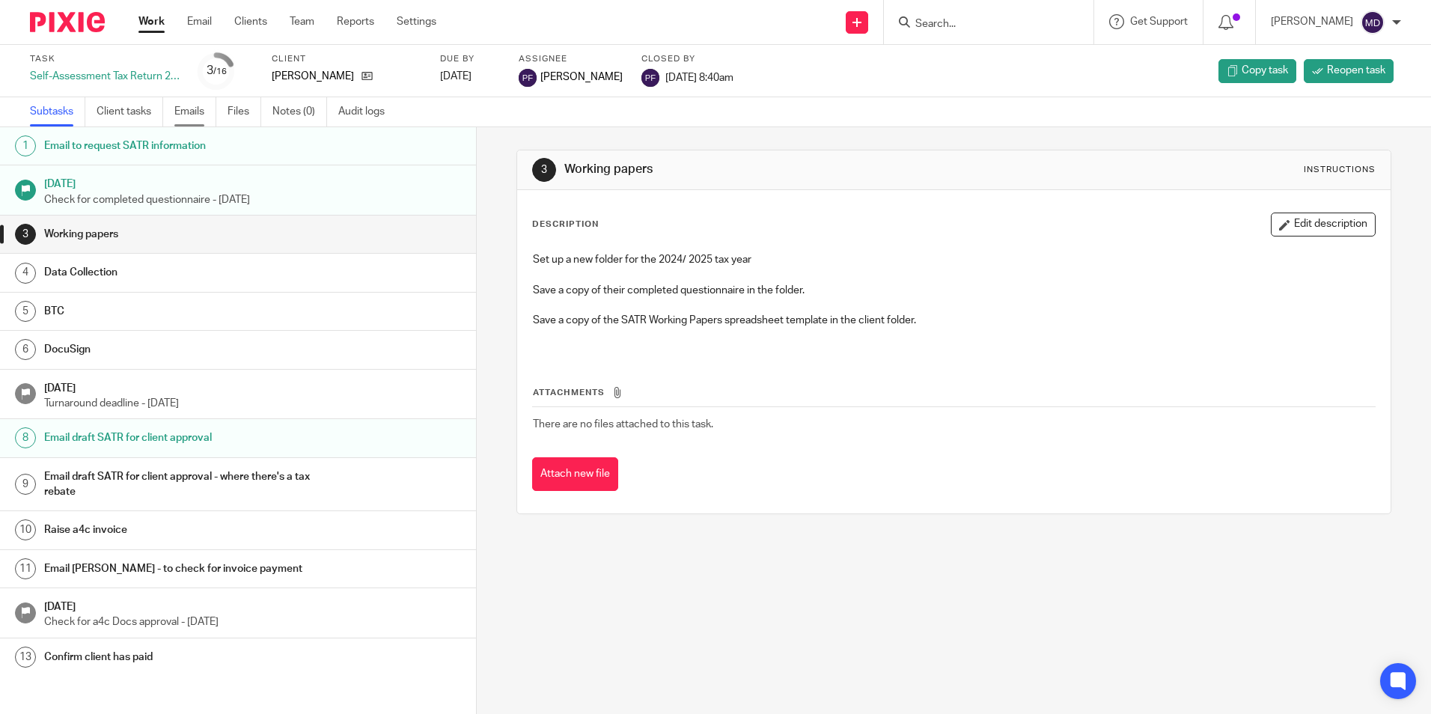
click at [196, 112] on link "Emails" at bounding box center [195, 111] width 42 height 29
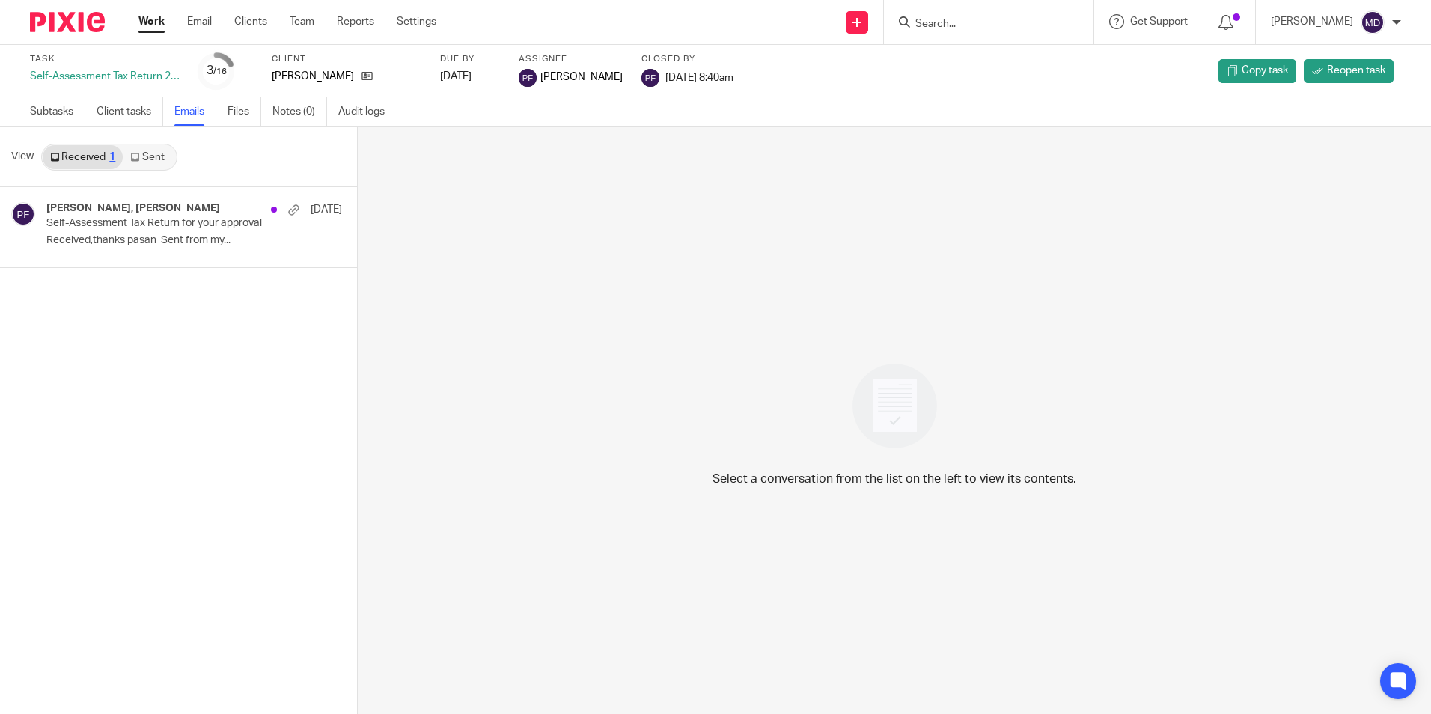
click at [142, 159] on link "Sent" at bounding box center [149, 157] width 52 height 24
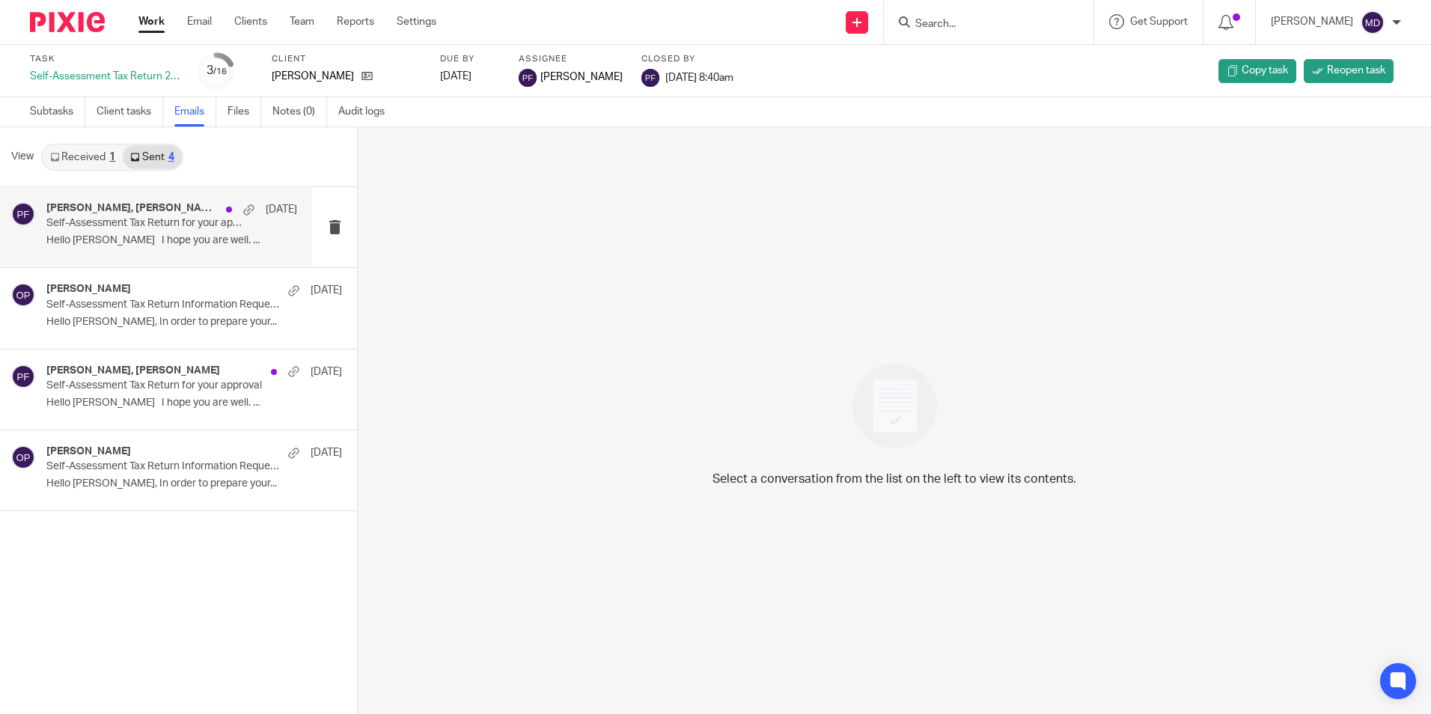
click at [141, 236] on p "Hello [PERSON_NAME] I hope you are well. ..." at bounding box center [171, 240] width 251 height 13
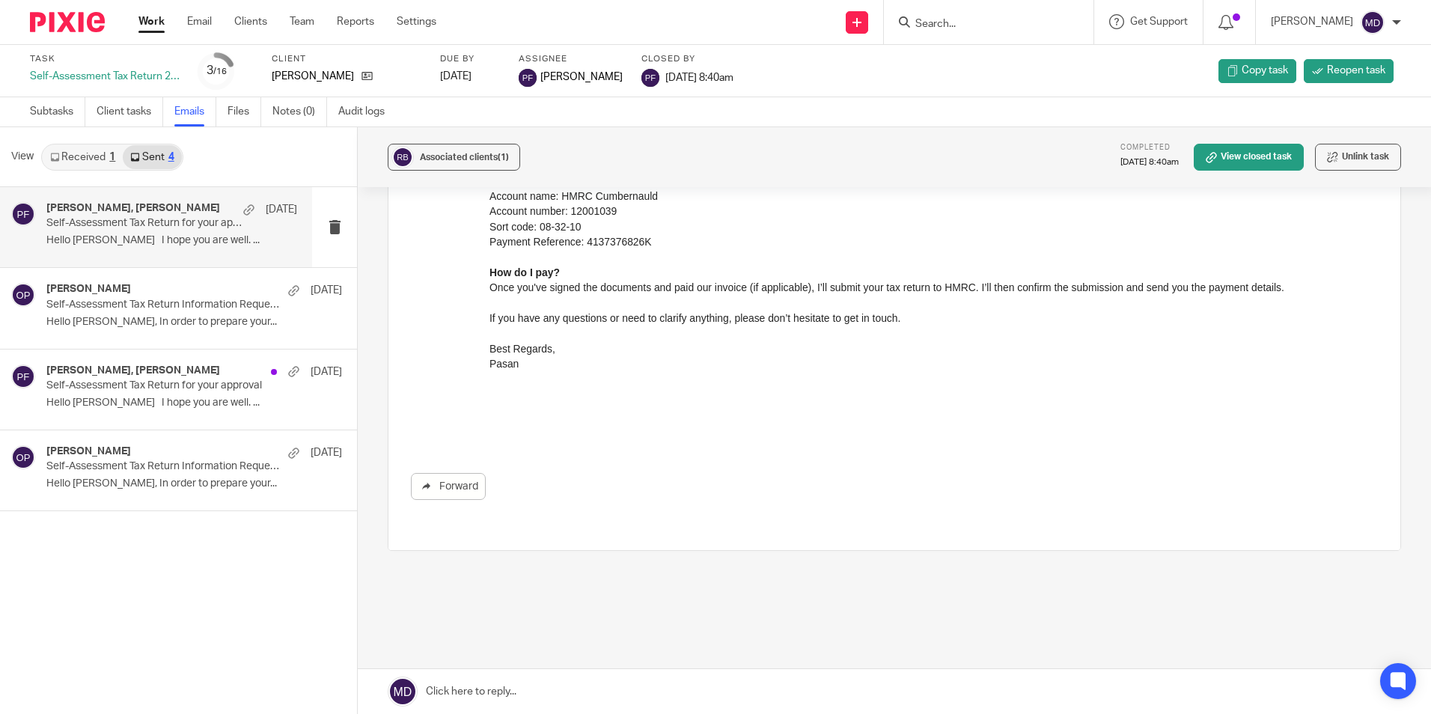
scroll to position [989, 0]
click at [958, 27] on input "Search" at bounding box center [981, 24] width 135 height 13
drag, startPoint x: 973, startPoint y: 22, endPoint x: 876, endPoint y: 22, distance: 97.3
click at [884, 22] on div "shepherd No results found. Try searching for the name of a client or contact..." at bounding box center [989, 22] width 210 height 44
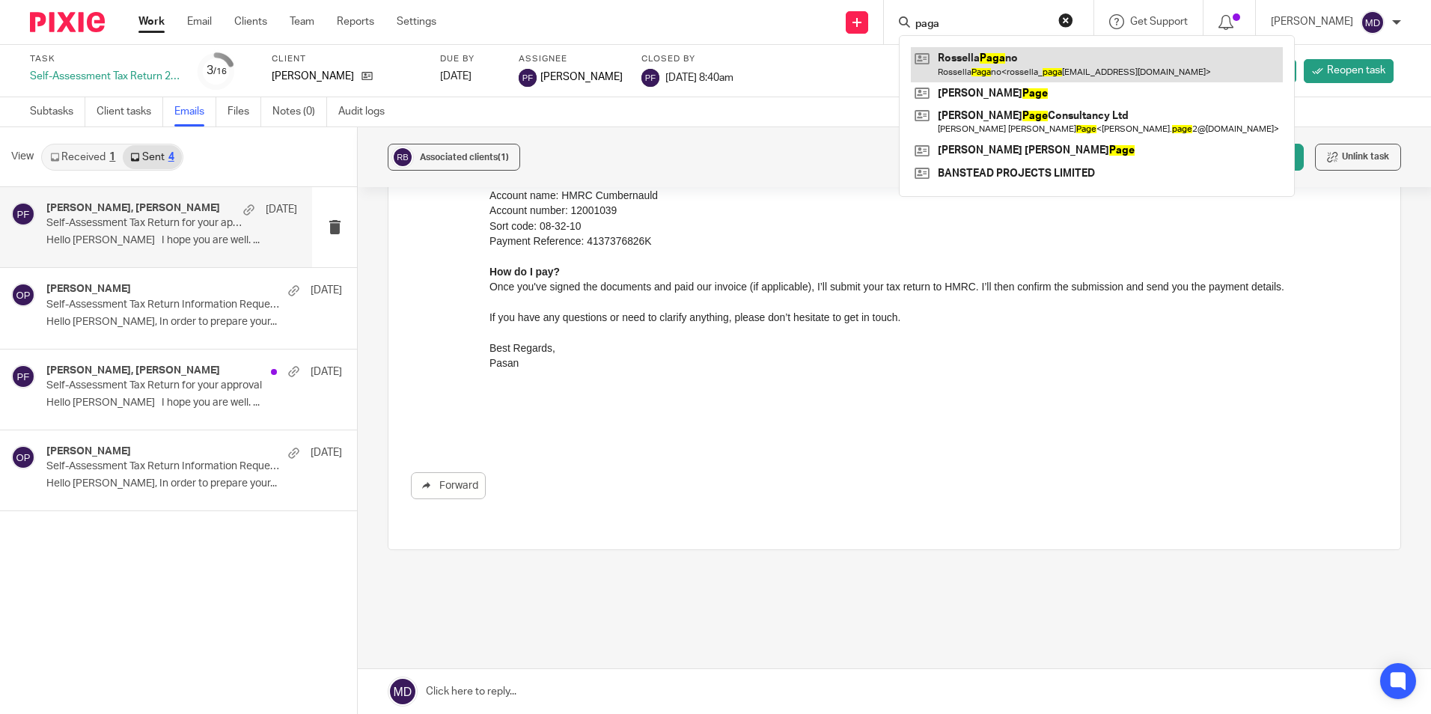
type input "paga"
click at [1015, 68] on link at bounding box center [1097, 64] width 372 height 34
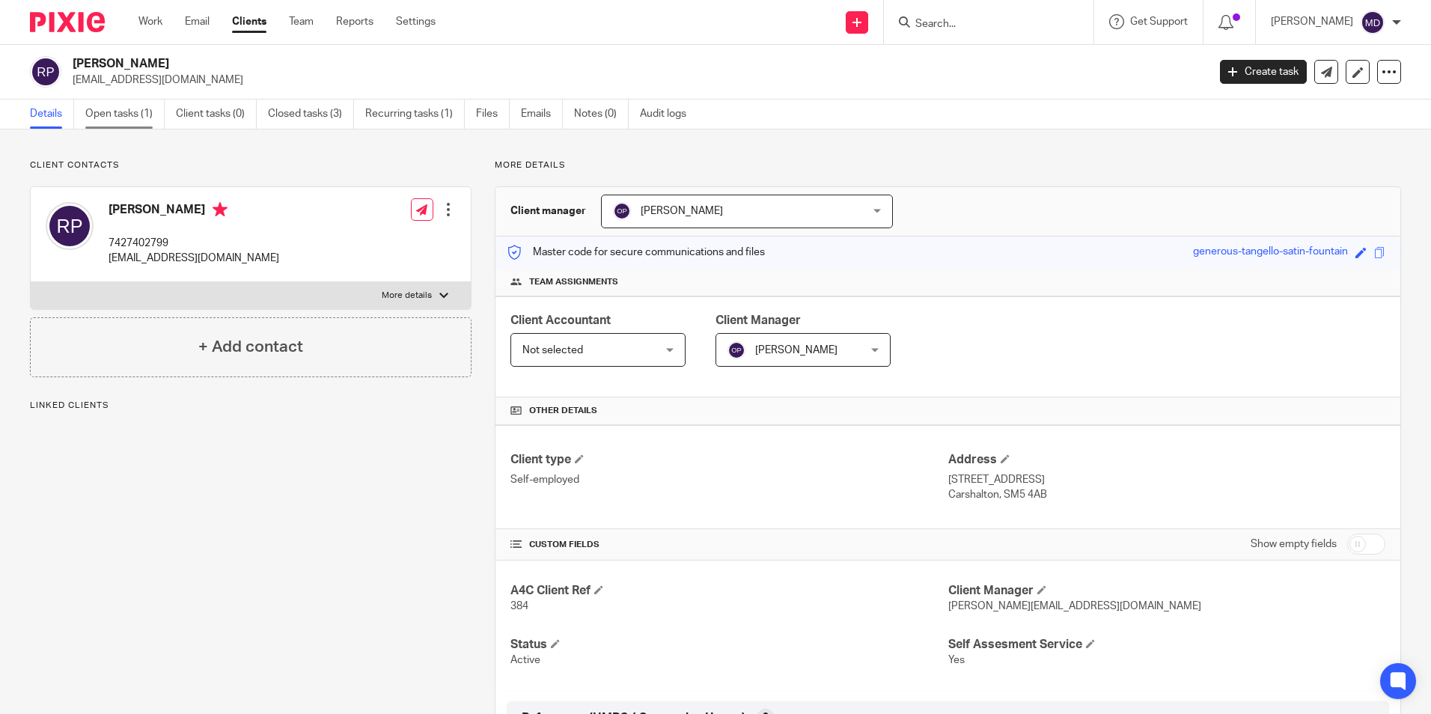
click at [122, 118] on link "Open tasks (1)" at bounding box center [124, 114] width 79 height 29
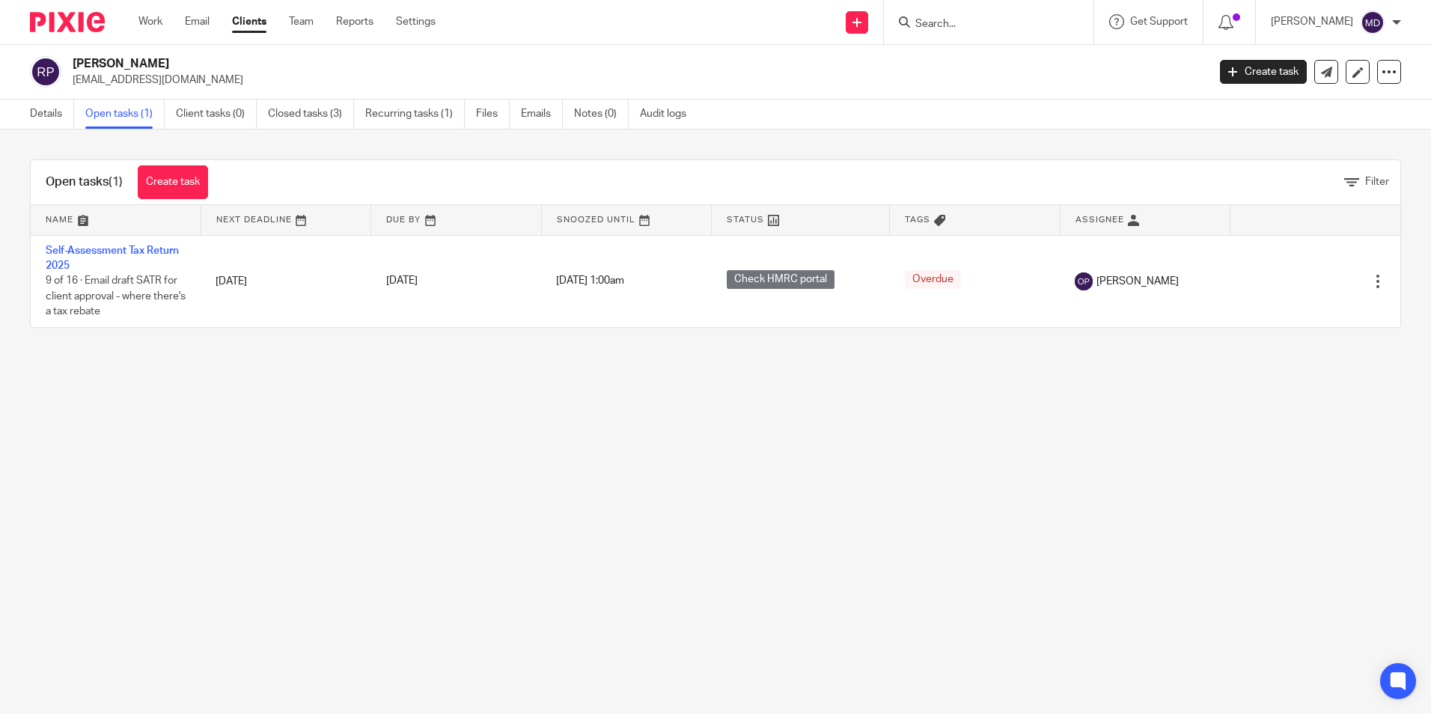
click at [942, 14] on form at bounding box center [993, 22] width 159 height 19
click at [922, 20] on input "Search" at bounding box center [981, 24] width 135 height 13
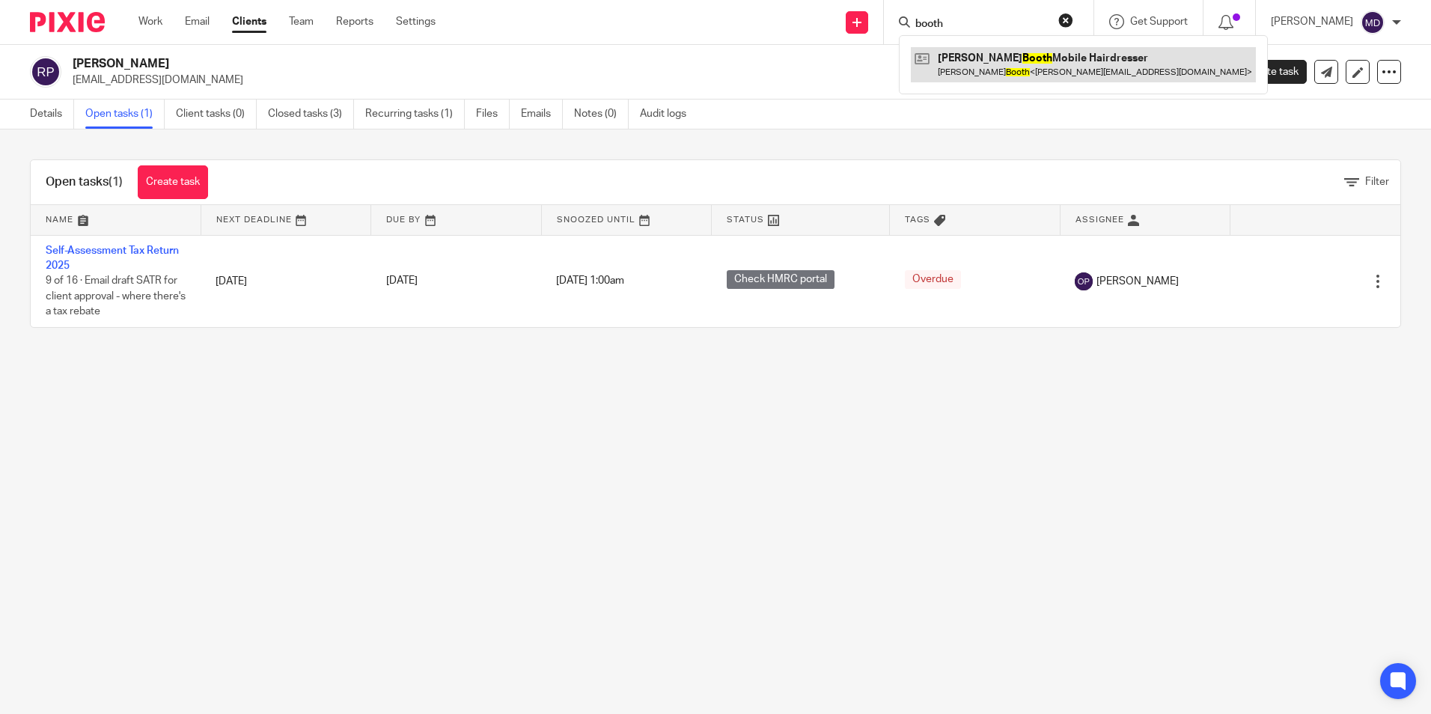
type input "booth"
click at [952, 65] on link at bounding box center [1083, 64] width 345 height 34
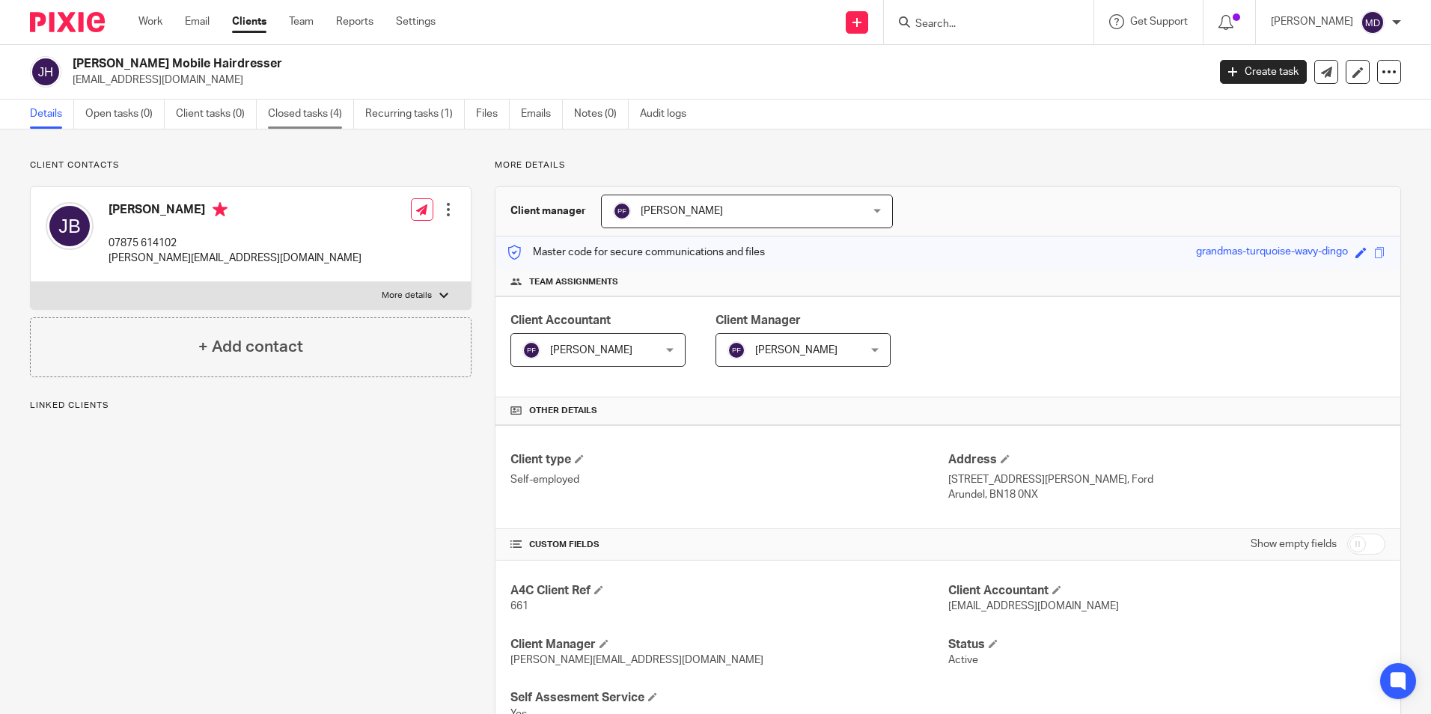
click at [311, 118] on link "Closed tasks (4)" at bounding box center [311, 114] width 86 height 29
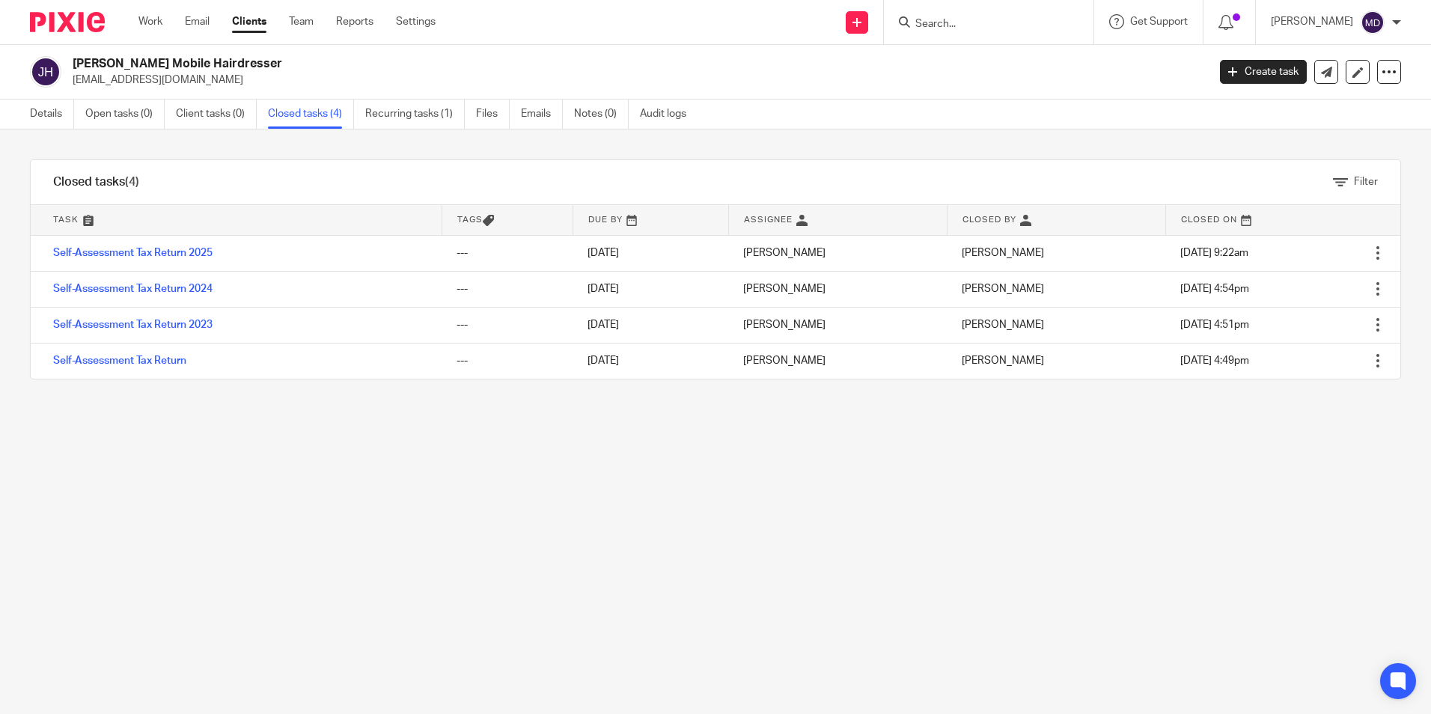
click at [1017, 141] on div "Filter tasks Only show tasks matching all of these conditions 1 Task name Is Is…" at bounding box center [715, 422] width 1431 height 585
click at [705, 55] on div "Justine Booth Mobile Hairdresser justinebooth100@gmail.com Create task Update f…" at bounding box center [715, 72] width 1431 height 55
click at [812, 162] on div "Filter" at bounding box center [781, 182] width 1239 height 44
click at [158, 14] on link "Work" at bounding box center [150, 21] width 24 height 15
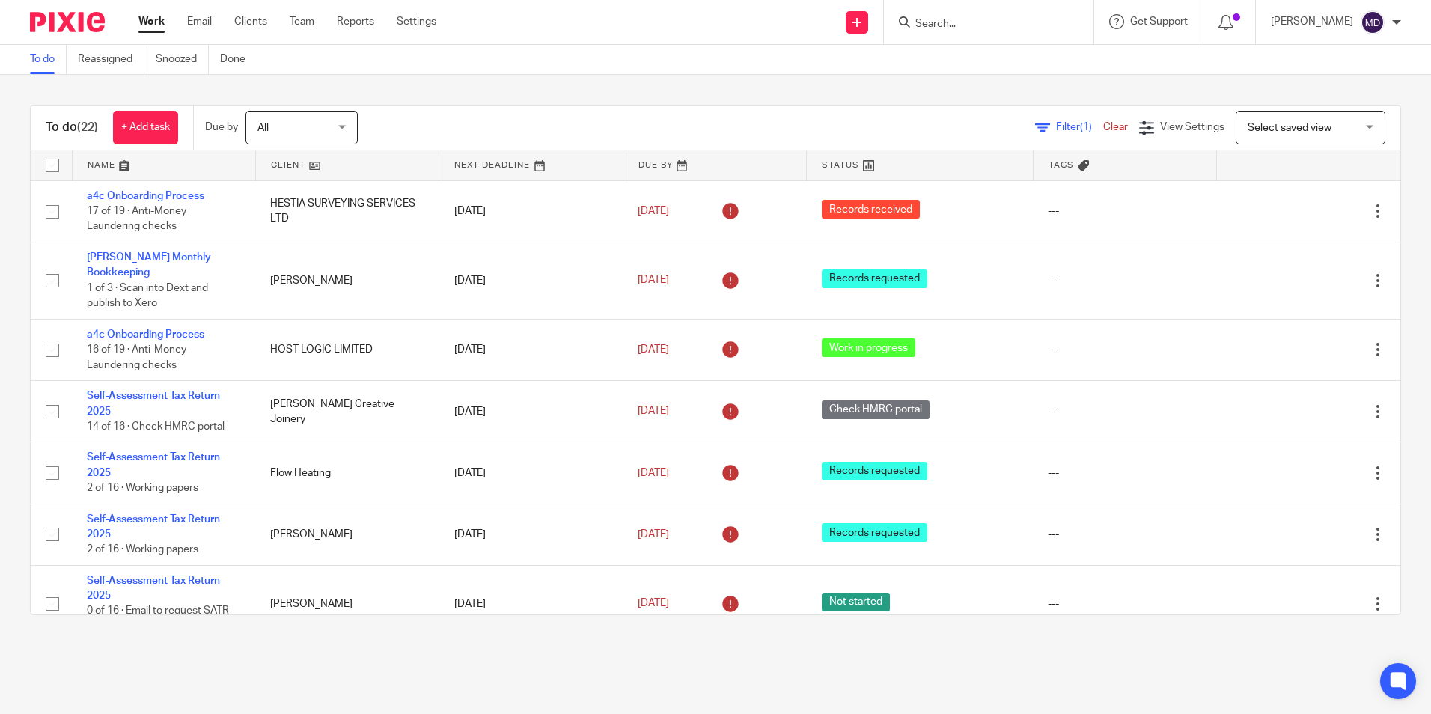
click at [1056, 130] on span "Filter (1)" at bounding box center [1079, 127] width 47 height 10
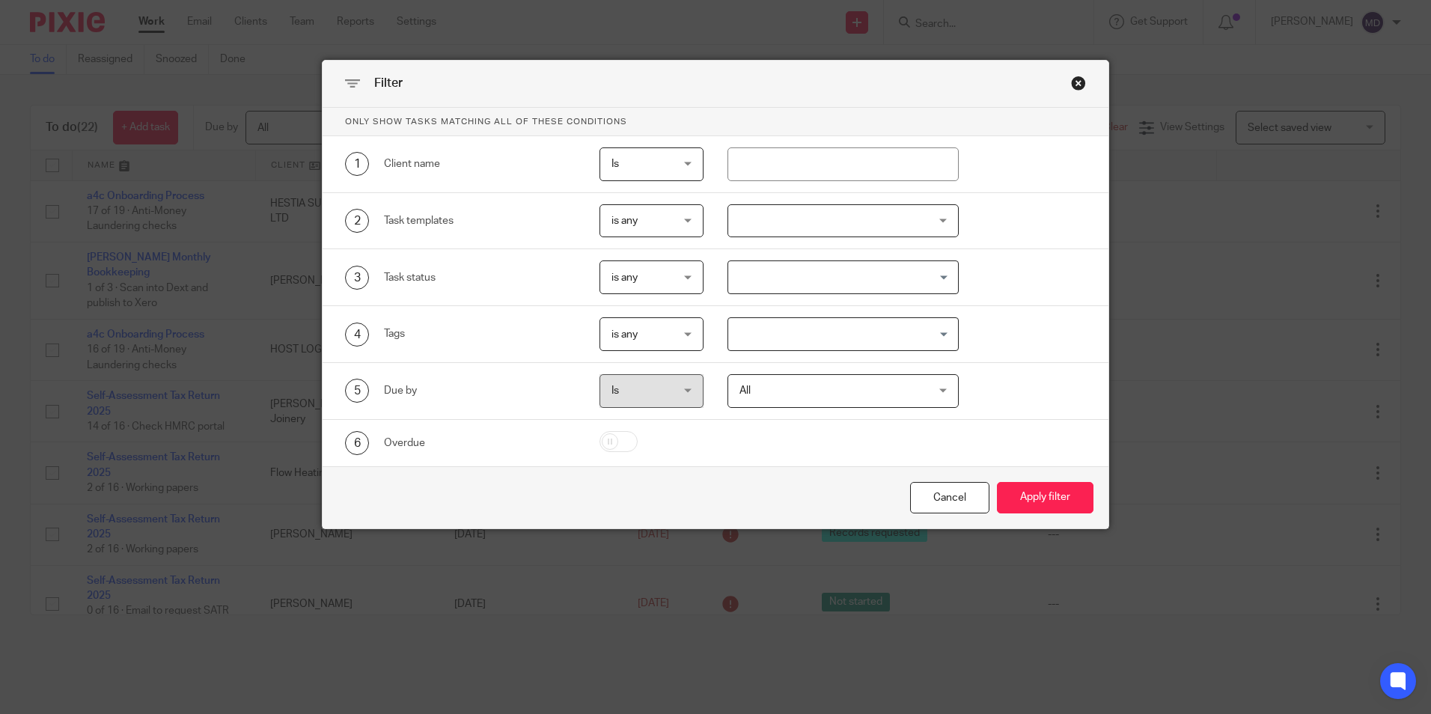
click at [891, 235] on div at bounding box center [843, 221] width 231 height 34
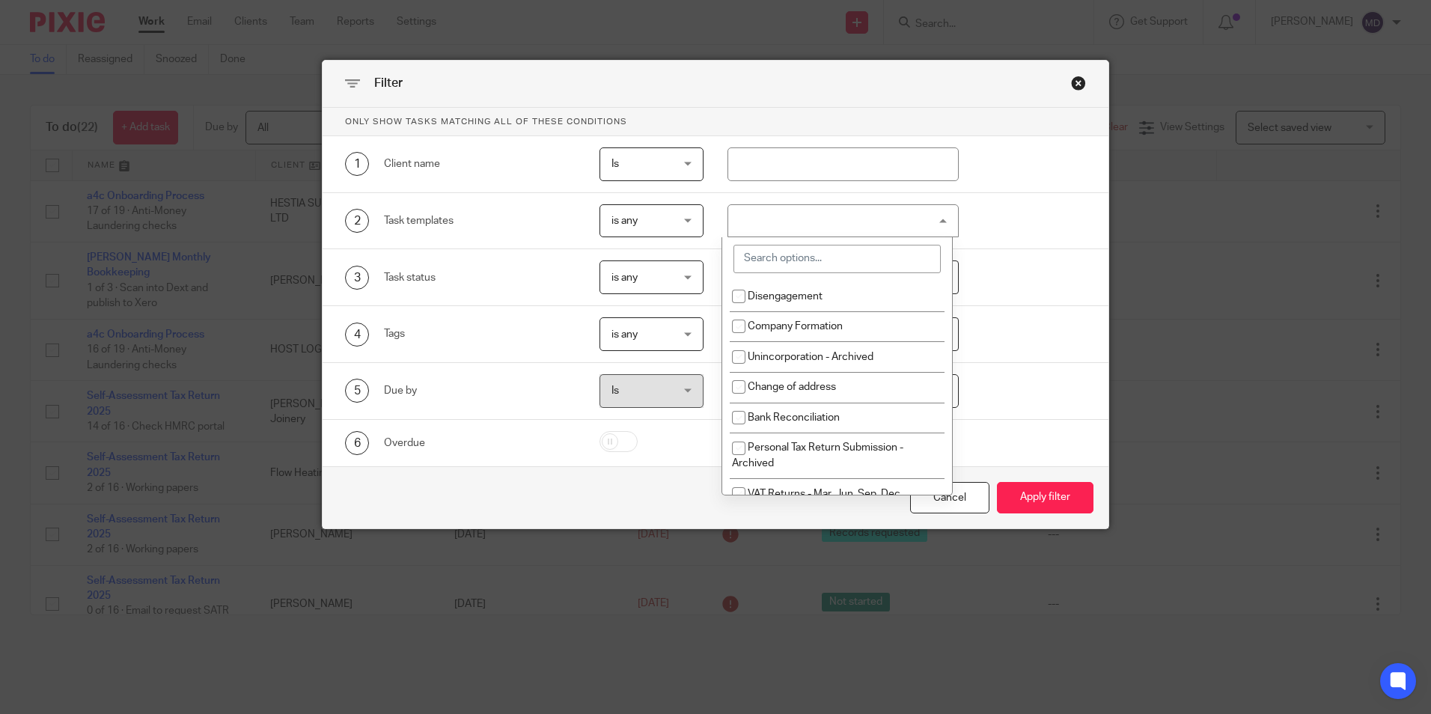
click at [800, 255] on input "search" at bounding box center [837, 259] width 207 height 28
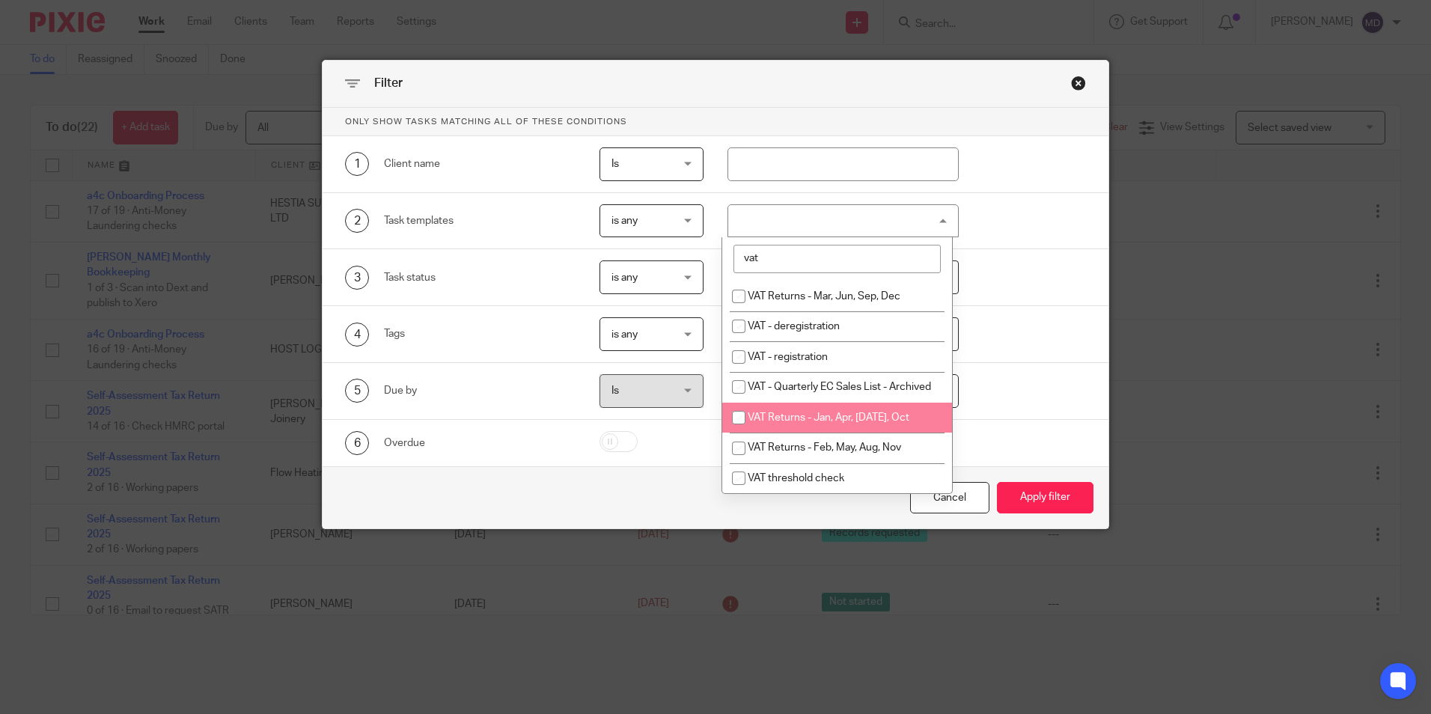
type input "vat"
click at [869, 423] on span "VAT Returns - Jan, Apr, [DATE], Oct" at bounding box center [829, 417] width 162 height 10
checkbox input "true"
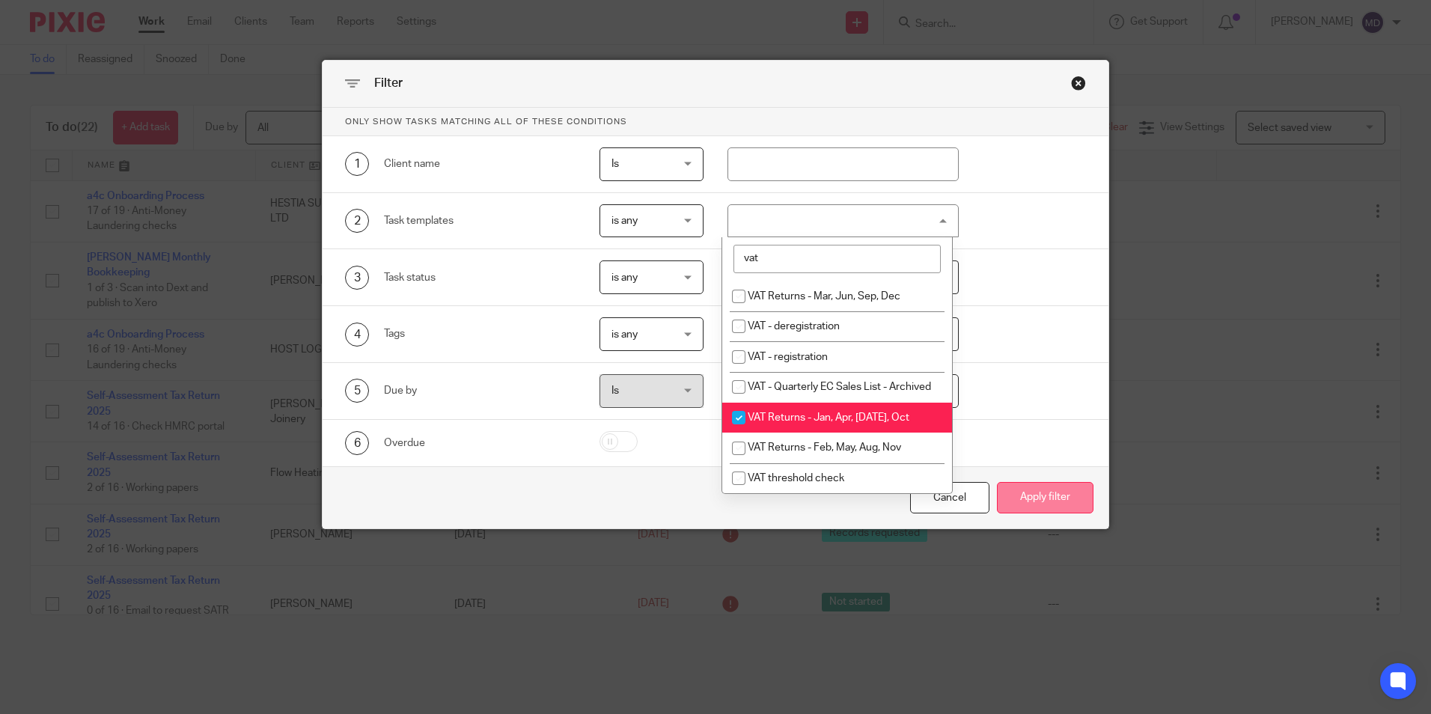
click at [1052, 498] on button "Apply filter" at bounding box center [1045, 498] width 97 height 32
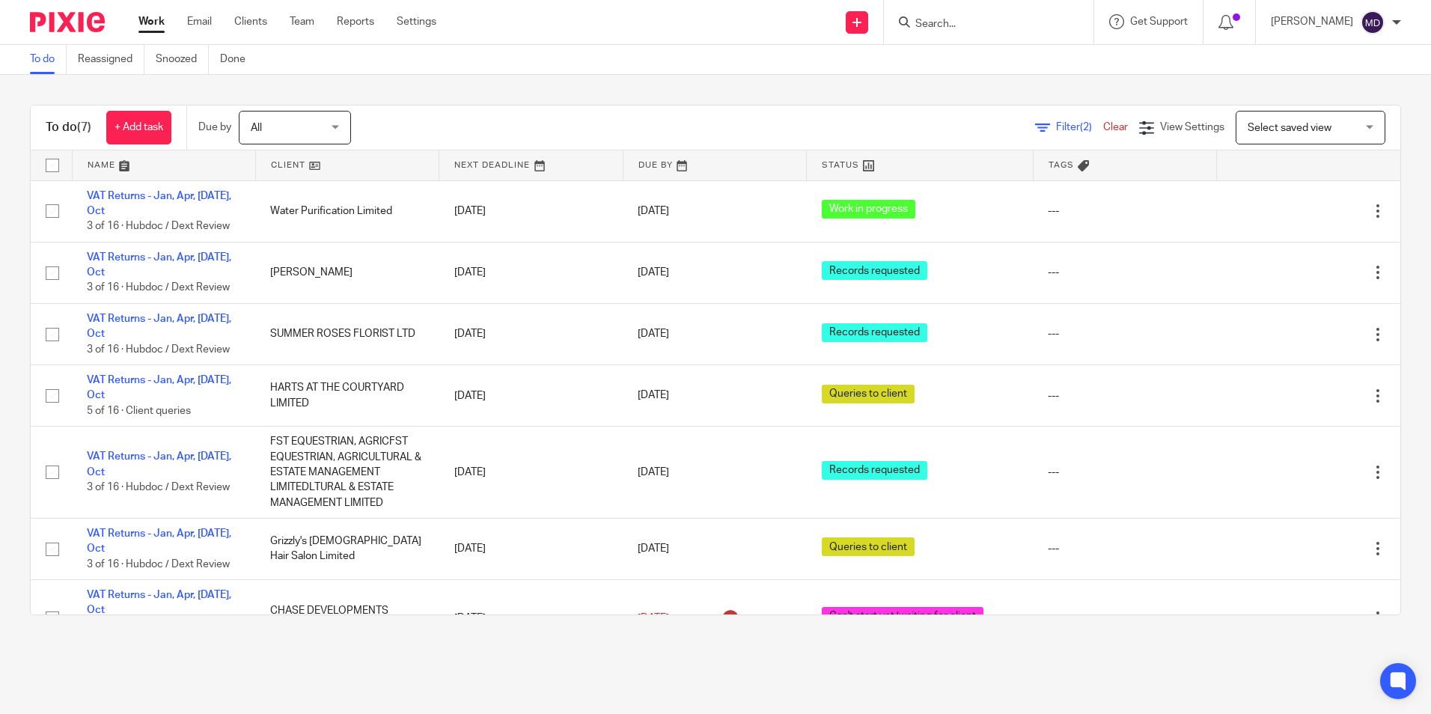
click at [840, 156] on link at bounding box center [919, 165] width 225 height 30
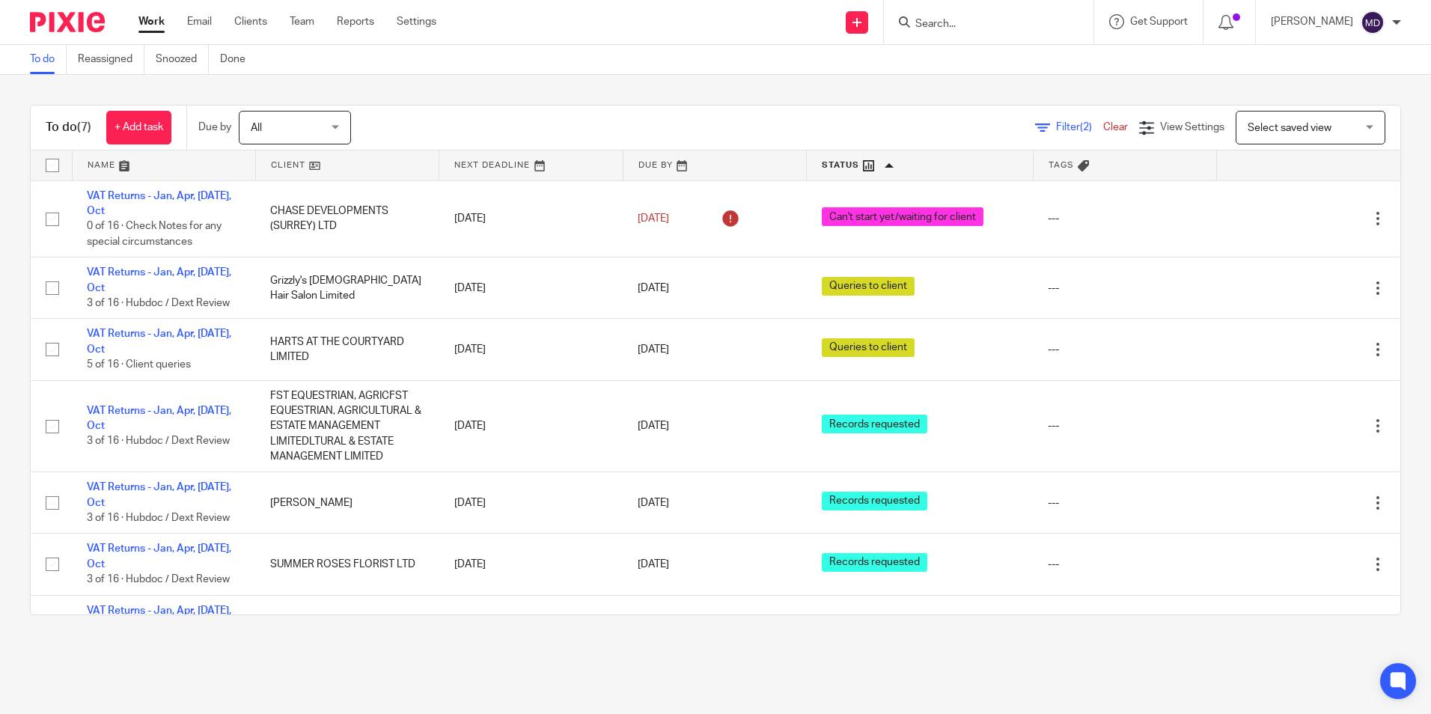
click at [685, 675] on main "To do Reassigned Snoozed Done To do (7) + Add task Due by All All [DATE] [DATE]…" at bounding box center [715, 357] width 1431 height 714
click at [700, 671] on main "To do Reassigned Snoozed Done To do (7) + Add task Due by All All [DATE] [DATE]…" at bounding box center [715, 357] width 1431 height 714
click at [675, 665] on main "To do Reassigned Snoozed Done To do (7) + Add task Due by All All [DATE] [DATE]…" at bounding box center [715, 357] width 1431 height 714
click at [674, 656] on main "To do Reassigned Snoozed Done To do (7) + Add task Due by All All [DATE] [DATE]…" at bounding box center [715, 357] width 1431 height 714
click at [672, 654] on main "To do Reassigned Snoozed Done To do (7) + Add task Due by All All [DATE] [DATE]…" at bounding box center [715, 357] width 1431 height 714
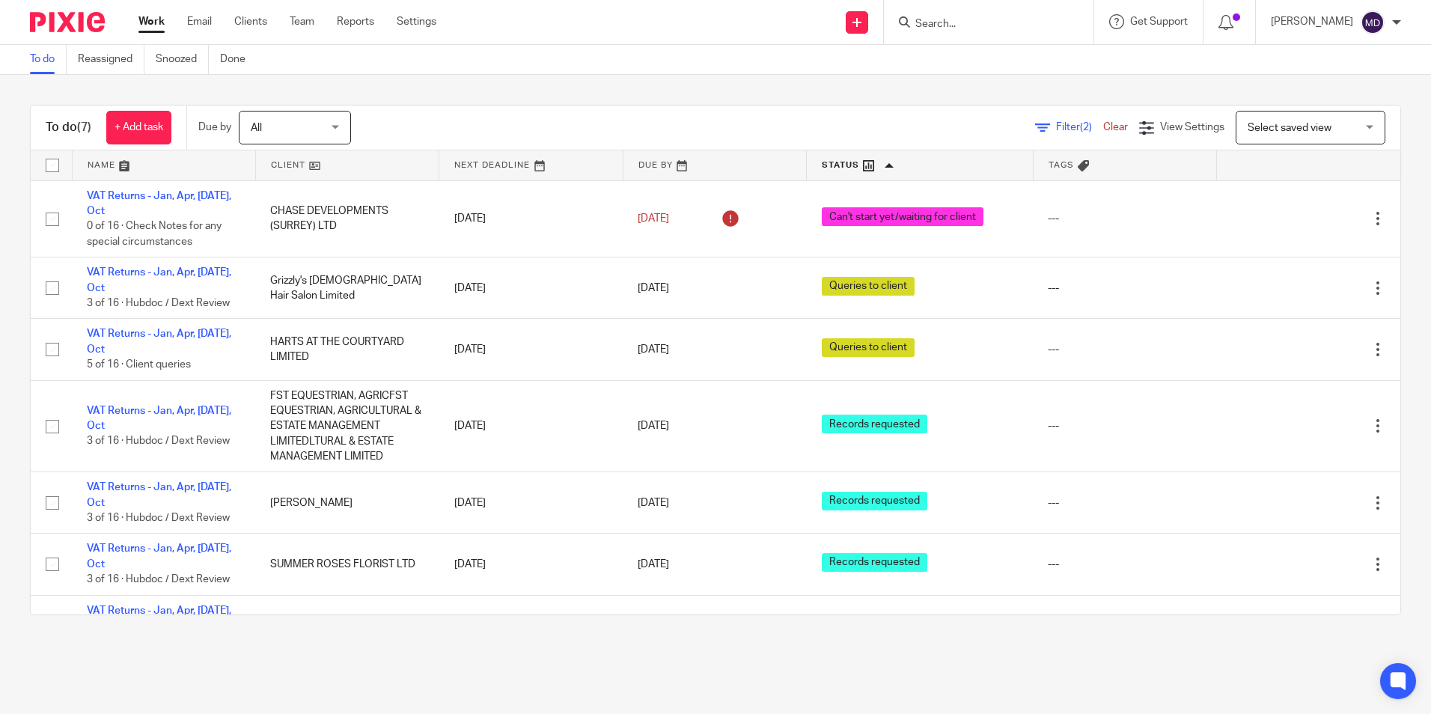
click at [788, 627] on div "To do (7) + Add task Due by All All [DATE] [DATE] This week Next week This mont…" at bounding box center [715, 360] width 1431 height 570
click at [657, 647] on main "To do Reassigned Snoozed Done To do (7) + Add task Due by All All [DATE] [DATE]…" at bounding box center [715, 357] width 1431 height 714
click at [698, 629] on div "To do (7) + Add task Due by All All [DATE] [DATE] This week Next week This mont…" at bounding box center [715, 360] width 1431 height 570
drag, startPoint x: 788, startPoint y: 641, endPoint x: 799, endPoint y: 639, distance: 11.5
click at [797, 639] on main "To do Reassigned Snoozed Done To do (7) + Add task Due by All All [DATE] [DATE]…" at bounding box center [715, 357] width 1431 height 714
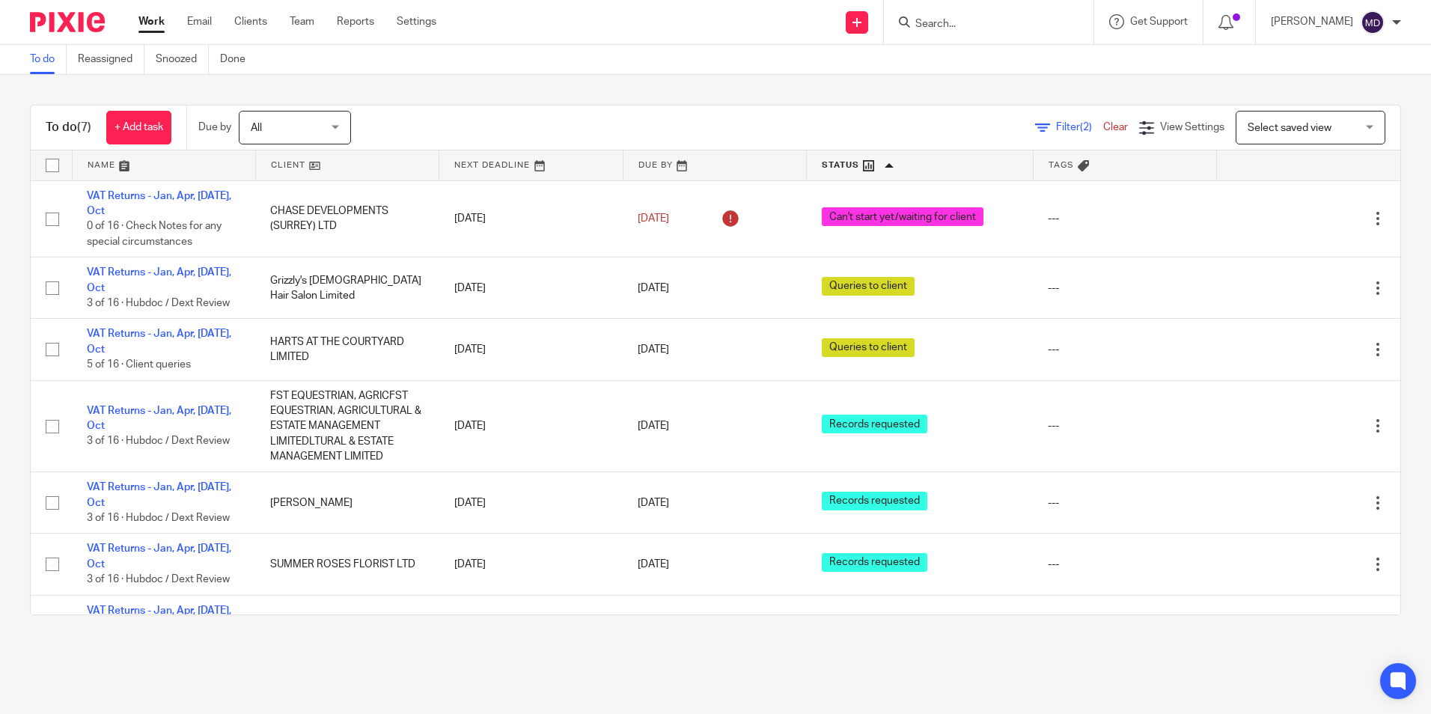
click at [650, 652] on main "To do Reassigned Snoozed Done To do (7) + Add task Due by All All [DATE] [DATE]…" at bounding box center [715, 357] width 1431 height 714
click at [642, 651] on main "To do Reassigned Snoozed Done To do (7) + Add task Due by All All [DATE] [DATE]…" at bounding box center [715, 357] width 1431 height 714
click at [698, 646] on main "To do Reassigned Snoozed Done To do (7) + Add task Due by All All [DATE] [DATE]…" at bounding box center [715, 357] width 1431 height 714
click at [698, 648] on main "To do Reassigned Snoozed Done To do (7) + Add task Due by All All [DATE] [DATE]…" at bounding box center [715, 357] width 1431 height 714
click at [639, 624] on div "To do (7) + Add task Due by All All [DATE] [DATE] This week Next week This mont…" at bounding box center [715, 360] width 1431 height 570
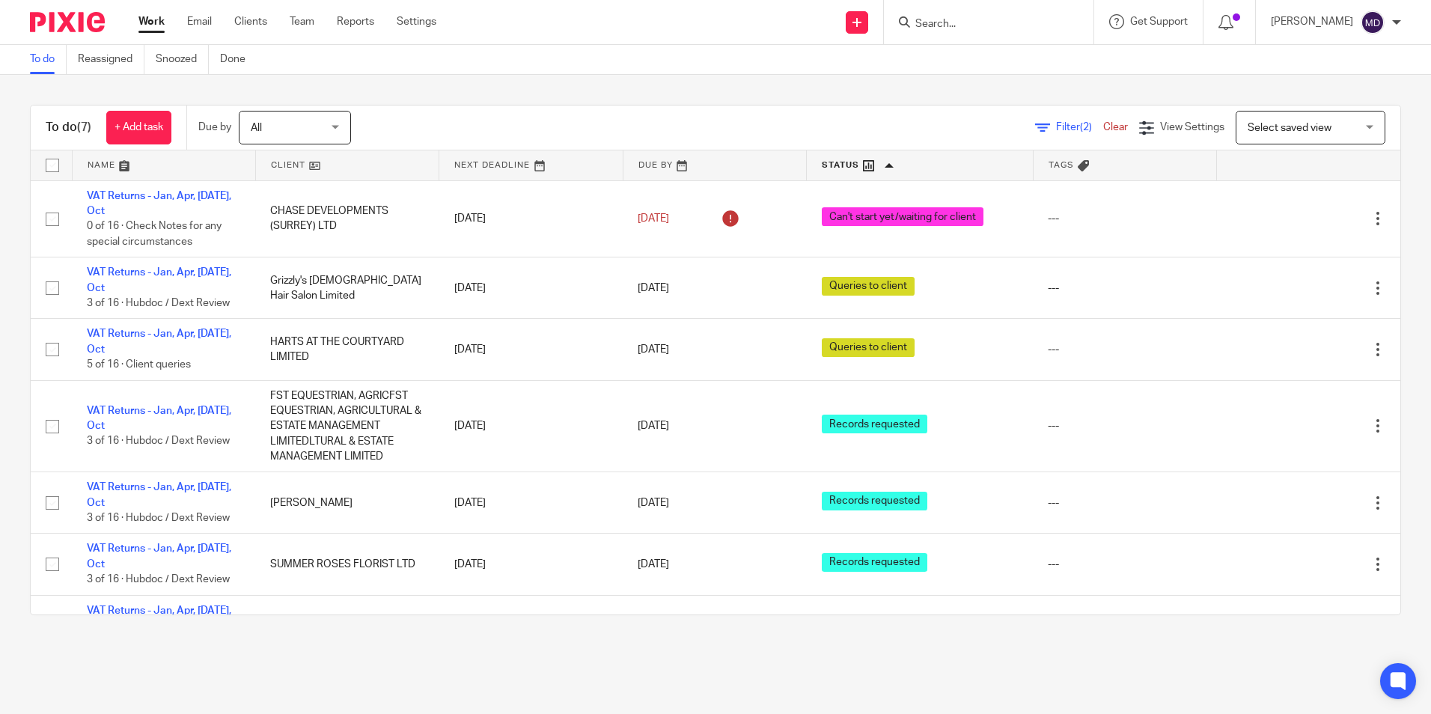
click at [666, 670] on main "To do Reassigned Snoozed Done To do (7) + Add task Due by All All [DATE] [DATE]…" at bounding box center [715, 357] width 1431 height 714
